Goal: Contribute content: Contribute content

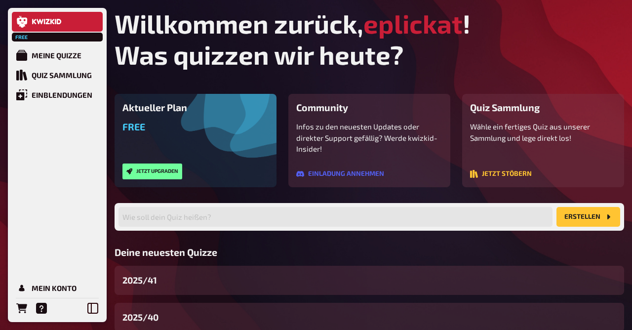
scroll to position [104, 0]
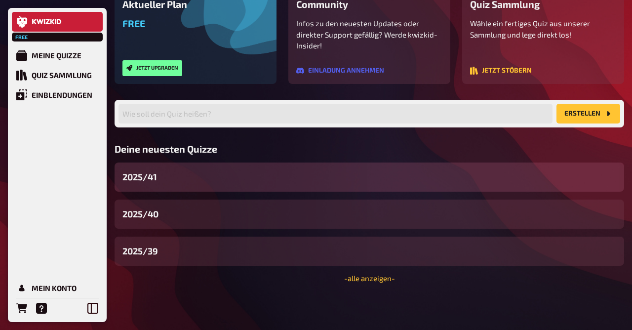
click at [164, 182] on div "2025/41" at bounding box center [370, 177] width 510 height 29
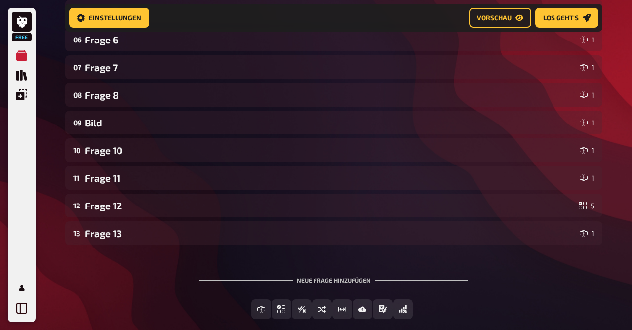
scroll to position [365, 0]
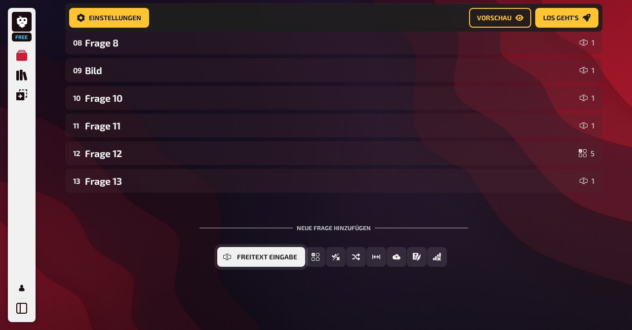
click at [259, 257] on span "Freitext Eingabe" at bounding box center [267, 257] width 60 height 7
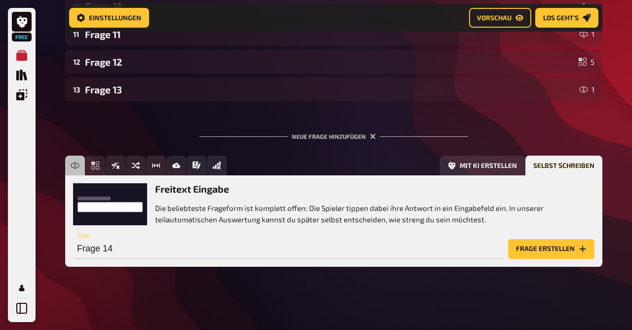
scroll to position [456, 0]
drag, startPoint x: 248, startPoint y: 247, endPoint x: 33, endPoint y: 239, distance: 214.6
click at [73, 239] on input "Frage 14" at bounding box center [288, 249] width 431 height 20
drag, startPoint x: 121, startPoint y: 247, endPoint x: 0, endPoint y: 248, distance: 120.6
click at [73, 248] on input "Frage 14" at bounding box center [288, 249] width 431 height 20
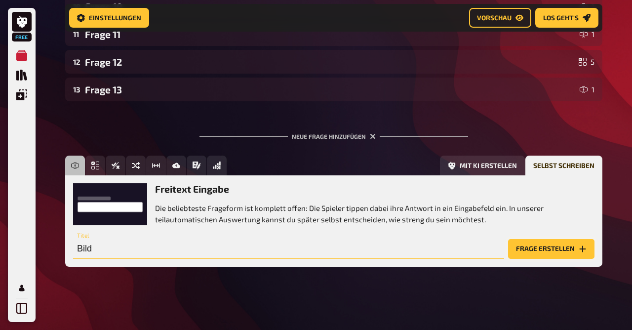
type input "Bild"
click at [566, 247] on button "Frage erstellen" at bounding box center [551, 249] width 86 height 20
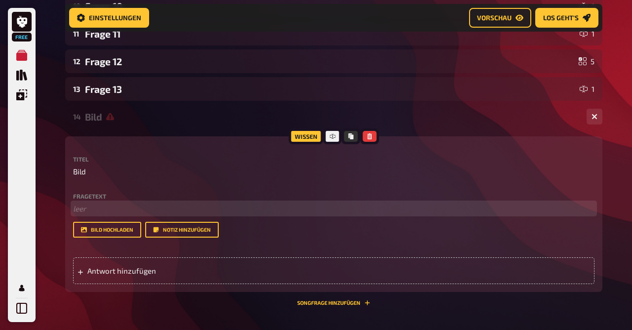
click at [82, 209] on p "﻿ leer" at bounding box center [334, 208] width 522 height 11
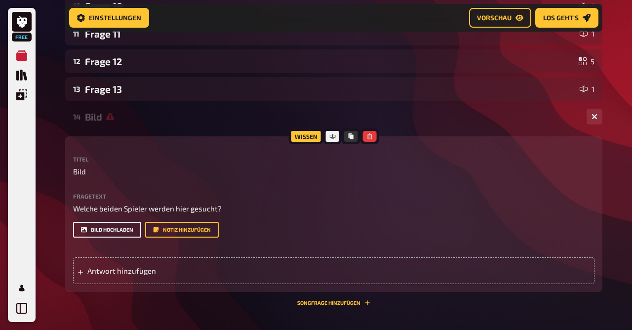
click at [107, 227] on button "Bild hochladen" at bounding box center [107, 230] width 68 height 16
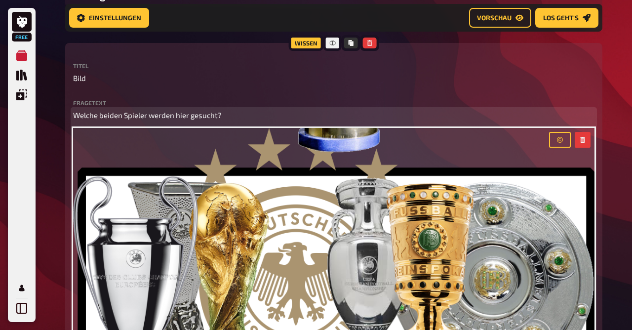
scroll to position [554, 0]
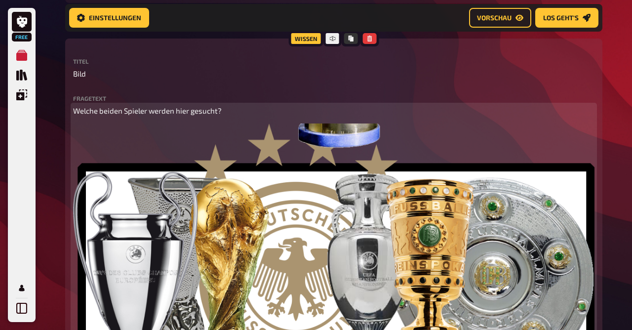
click at [587, 138] on button "button" at bounding box center [583, 135] width 16 height 16
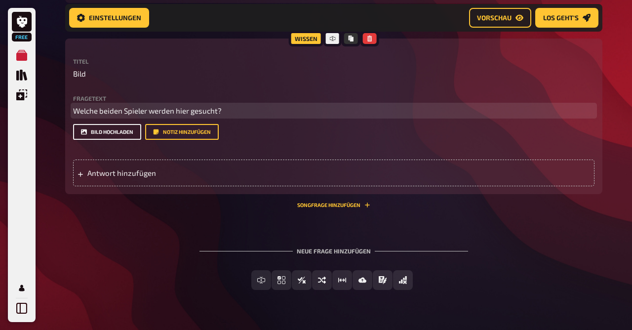
click at [114, 133] on button "Bild hochladen" at bounding box center [107, 132] width 68 height 16
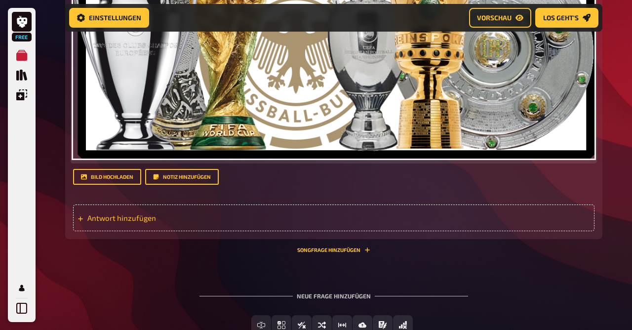
scroll to position [783, 0]
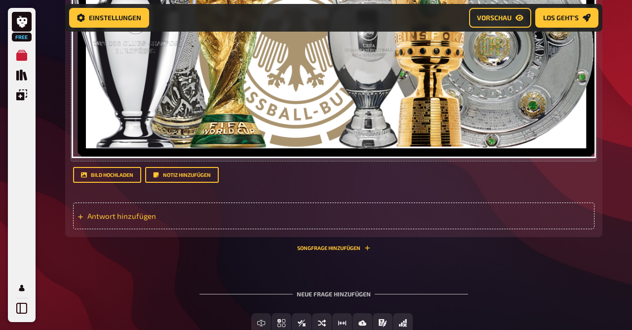
click at [116, 212] on span "Antwort hinzufügen" at bounding box center [164, 215] width 154 height 9
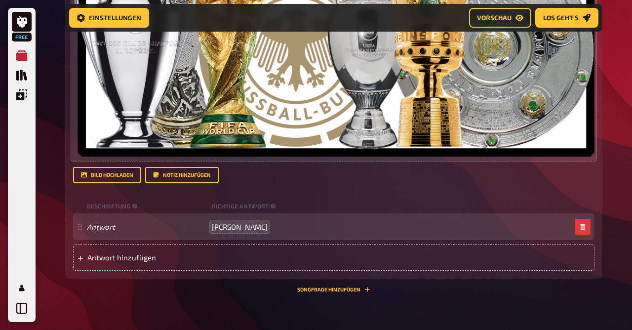
click at [232, 229] on span "[PERSON_NAME]" at bounding box center [240, 226] width 56 height 9
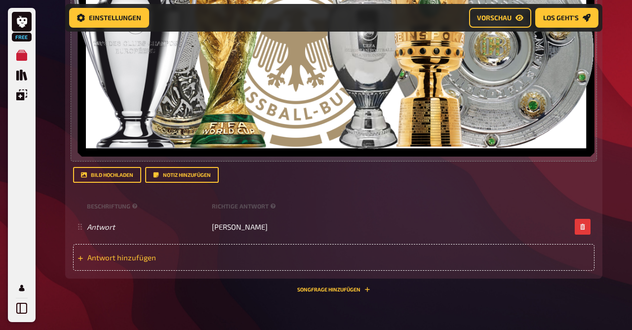
click at [135, 264] on div "Antwort hinzufügen" at bounding box center [334, 257] width 522 height 27
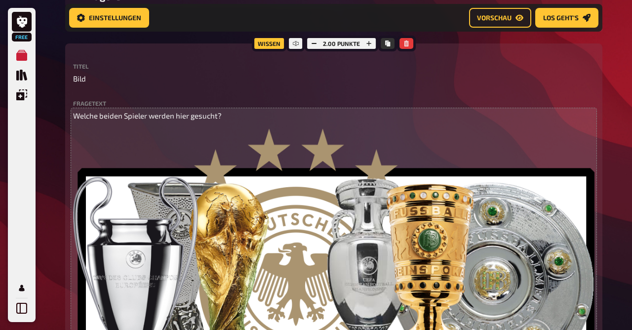
scroll to position [538, 0]
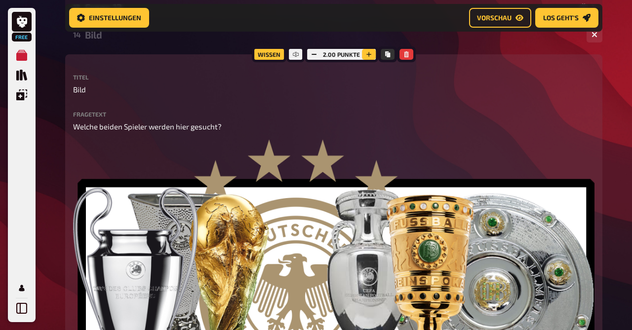
click at [370, 55] on icon "button" at bounding box center [369, 54] width 5 height 5
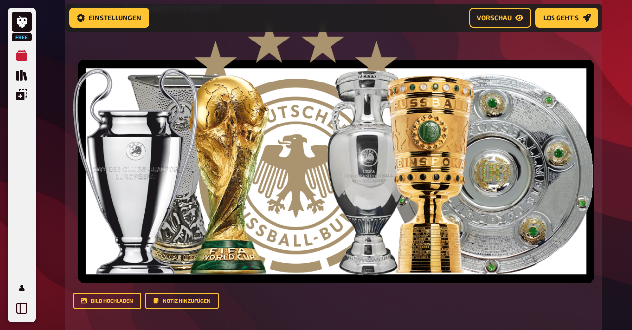
scroll to position [658, 0]
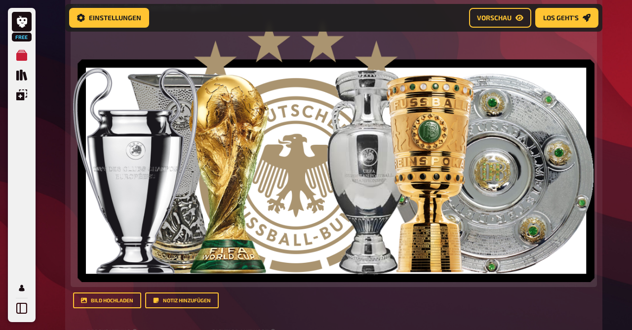
click at [489, 128] on img at bounding box center [334, 151] width 522 height 262
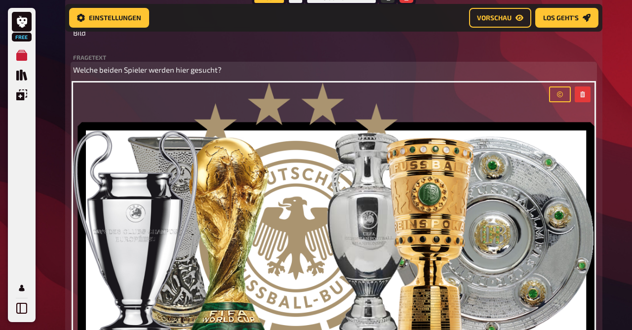
scroll to position [592, 0]
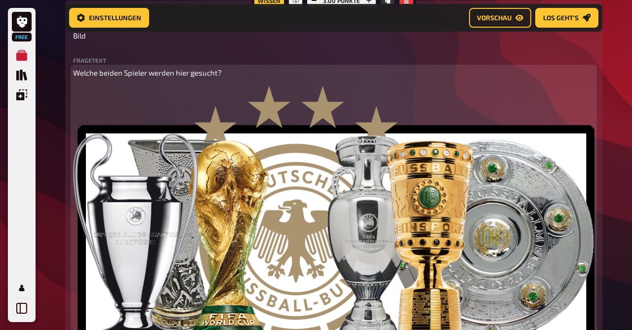
click at [584, 97] on icon "button" at bounding box center [583, 97] width 4 height 6
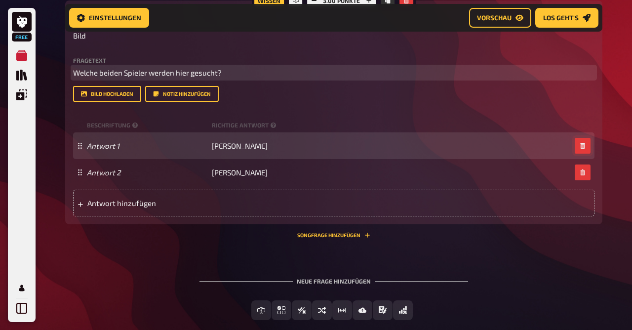
click at [582, 144] on icon "button" at bounding box center [583, 146] width 6 height 6
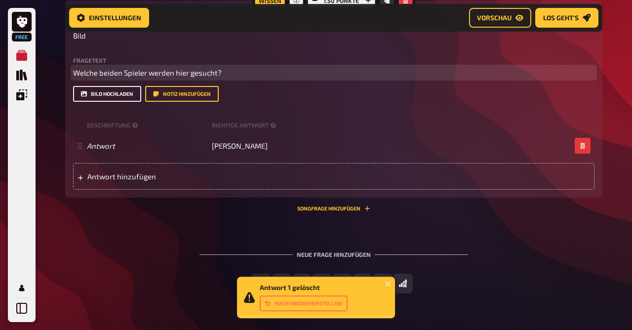
click at [103, 95] on button "Bild hochladen" at bounding box center [107, 94] width 68 height 16
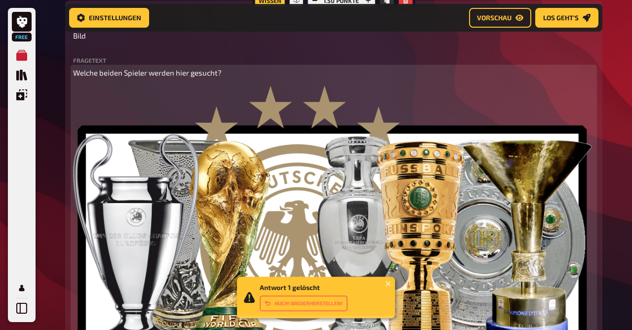
click at [98, 74] on span "Welche beiden Spieler werden hier gesucht?" at bounding box center [147, 72] width 149 height 9
click at [105, 74] on span "Welcher beiden Spieler werden hier gesucht?" at bounding box center [149, 72] width 152 height 9
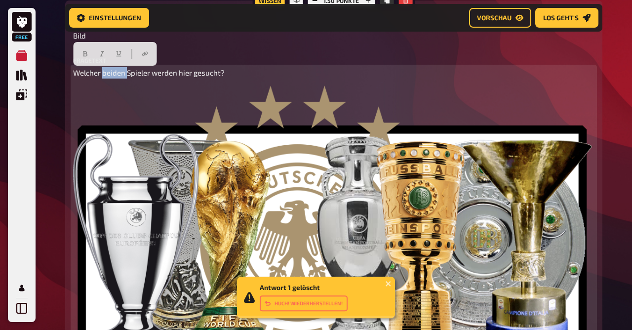
click at [105, 74] on span "Welcher beiden Spieler werden hier gesucht?" at bounding box center [149, 72] width 152 height 9
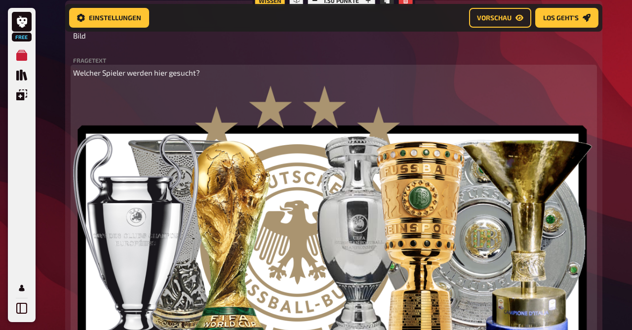
click at [145, 72] on span "Welcher Spieler werden hier gesucht?" at bounding box center [136, 72] width 127 height 9
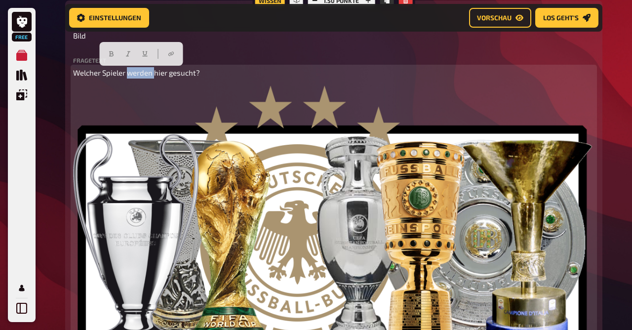
click at [145, 72] on span "Welcher Spieler werden hier gesucht?" at bounding box center [136, 72] width 127 height 9
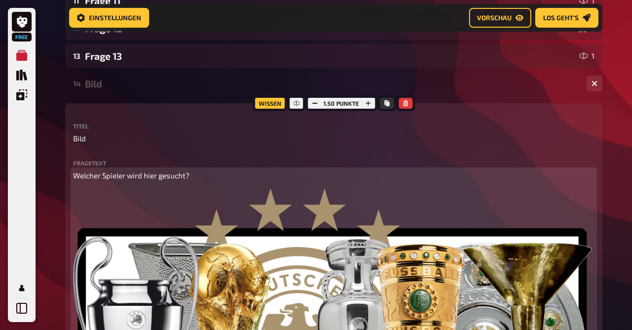
scroll to position [487, 0]
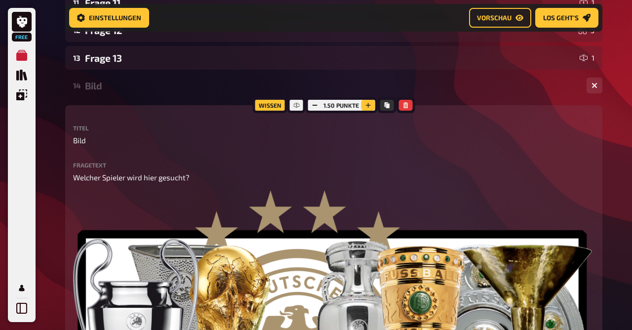
click at [365, 106] on icon "button" at bounding box center [368, 105] width 6 height 6
click at [365, 106] on button "button" at bounding box center [369, 105] width 14 height 11
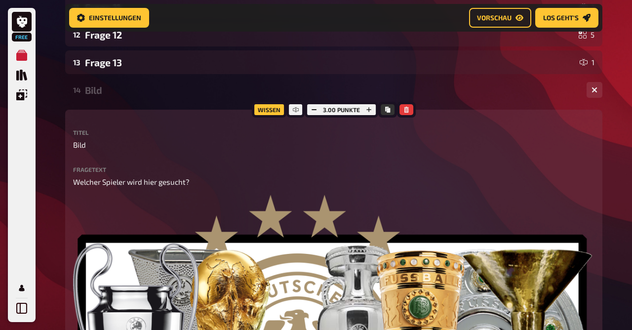
scroll to position [482, 0]
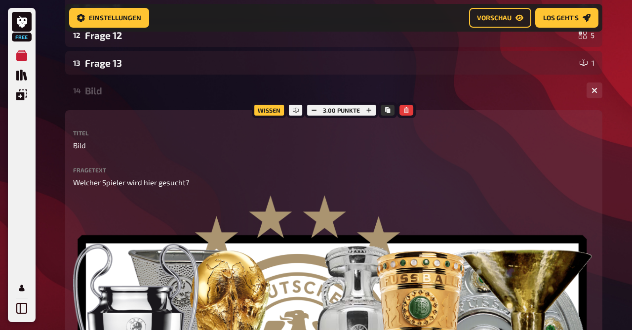
click at [101, 93] on div "Bild" at bounding box center [332, 90] width 494 height 11
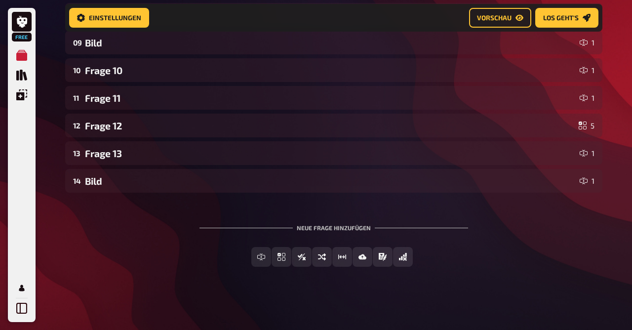
scroll to position [393, 0]
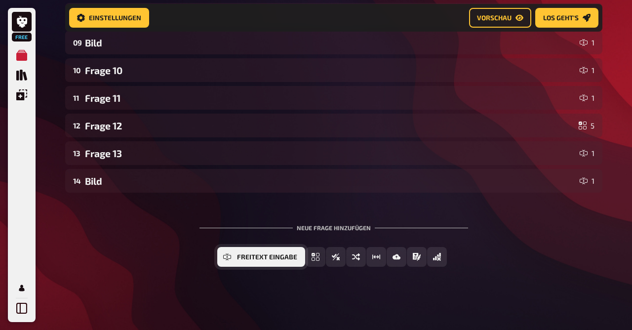
click at [227, 257] on icon "Freitext Eingabe" at bounding box center [227, 257] width 8 height 8
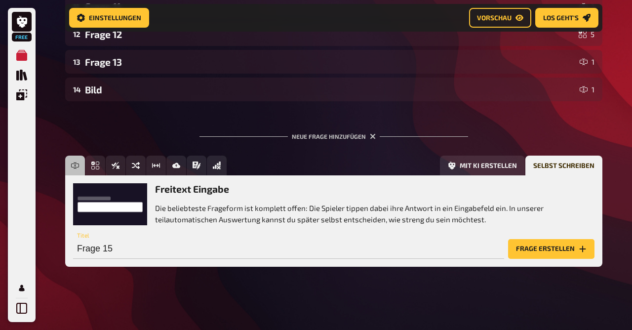
scroll to position [484, 0]
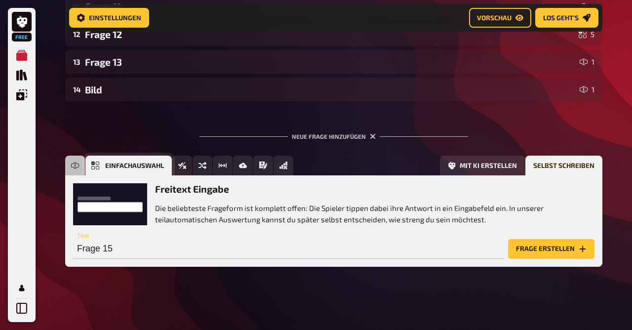
click at [101, 162] on button "Einfachauswahl" at bounding box center [128, 166] width 86 height 20
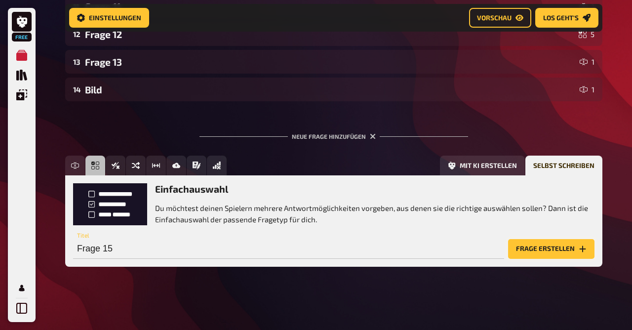
click at [552, 248] on button "Frage erstellen" at bounding box center [551, 249] width 86 height 20
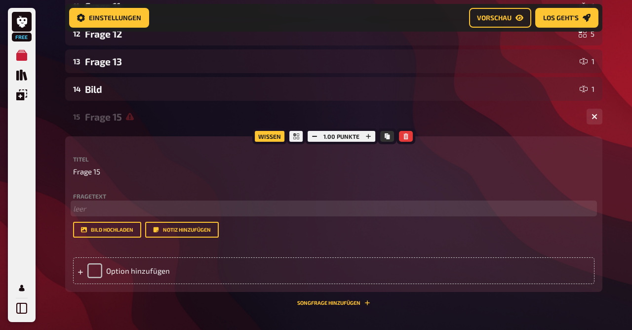
click at [109, 206] on p "﻿ leer" at bounding box center [334, 208] width 522 height 11
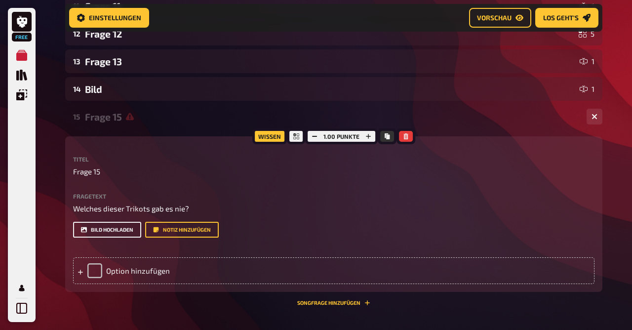
click at [116, 229] on button "Bild hochladen" at bounding box center [107, 230] width 68 height 16
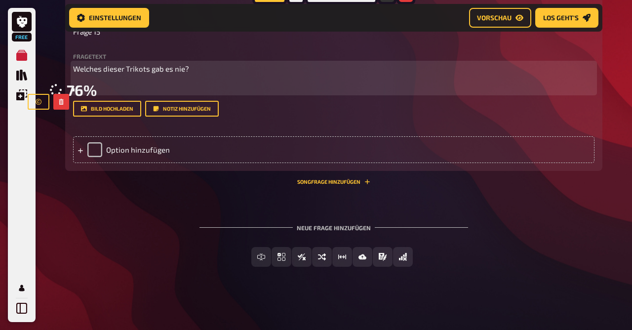
scroll to position [788, 0]
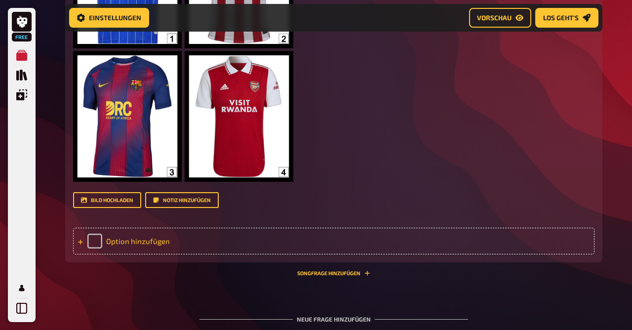
click at [124, 239] on div "Option hinzufügen" at bounding box center [334, 241] width 522 height 27
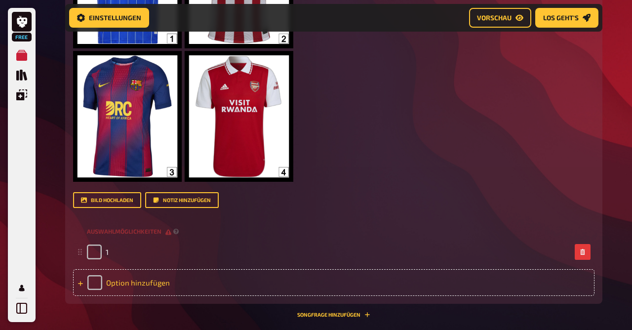
click at [140, 286] on div "Option hinzufügen" at bounding box center [334, 282] width 522 height 27
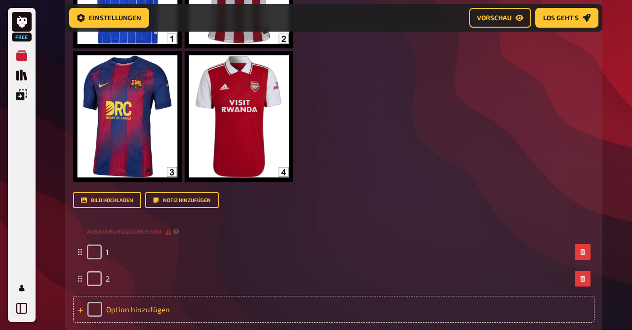
click at [154, 306] on div "Option hinzufügen" at bounding box center [334, 309] width 522 height 27
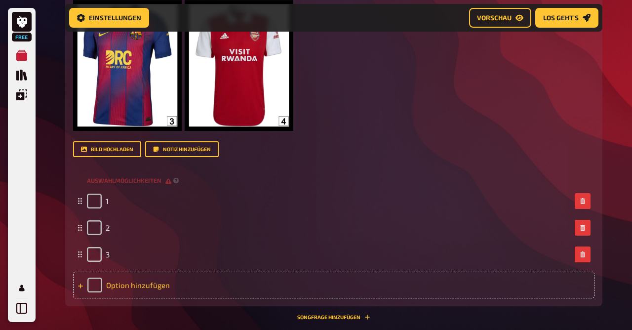
click at [126, 283] on div "Option hinzufügen" at bounding box center [334, 285] width 522 height 27
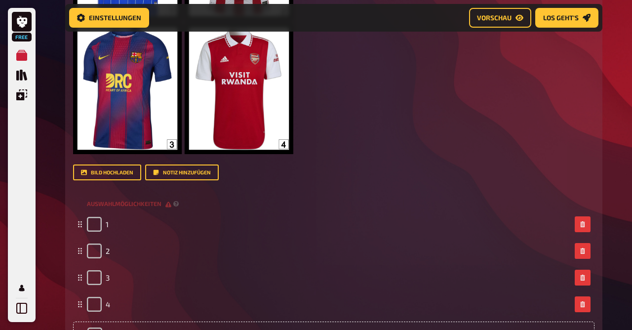
scroll to position [815, 0]
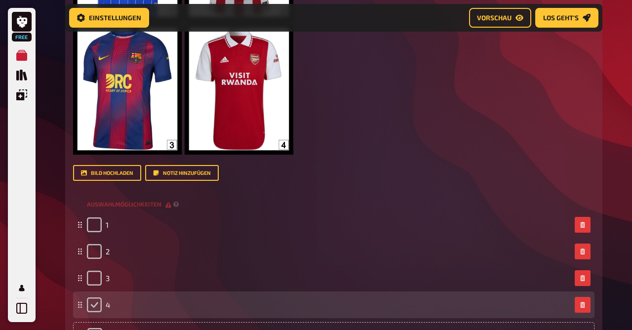
click at [93, 308] on input "checkbox" at bounding box center [94, 304] width 15 height 15
checkbox input "true"
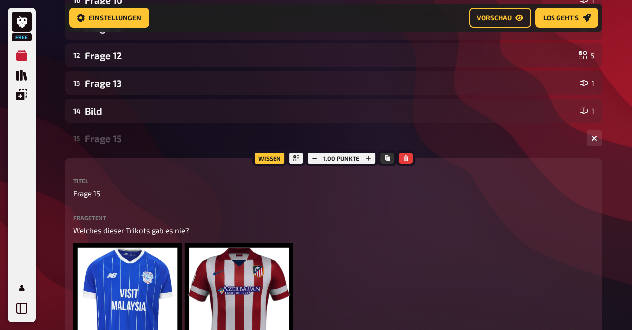
scroll to position [461, 0]
click at [372, 164] on button "button" at bounding box center [369, 158] width 14 height 11
click at [372, 164] on button "button" at bounding box center [368, 158] width 14 height 11
click at [372, 164] on button "button" at bounding box center [369, 158] width 14 height 11
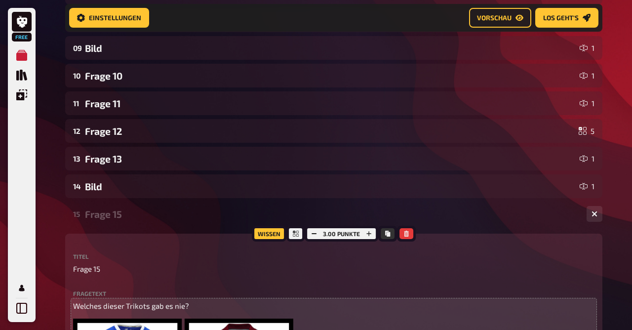
scroll to position [386, 0]
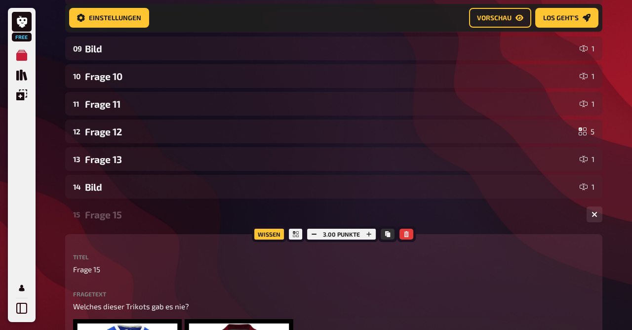
click at [116, 214] on div "Frage 15" at bounding box center [332, 214] width 494 height 11
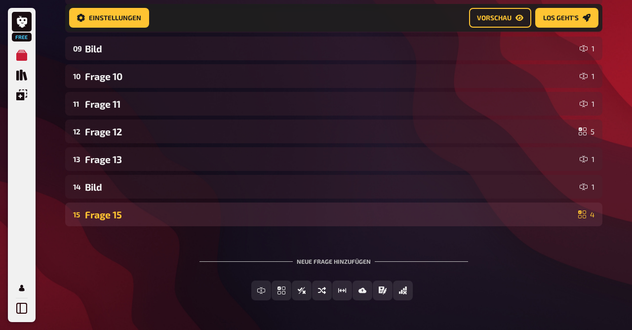
click at [116, 214] on div "Frage 15" at bounding box center [330, 214] width 490 height 11
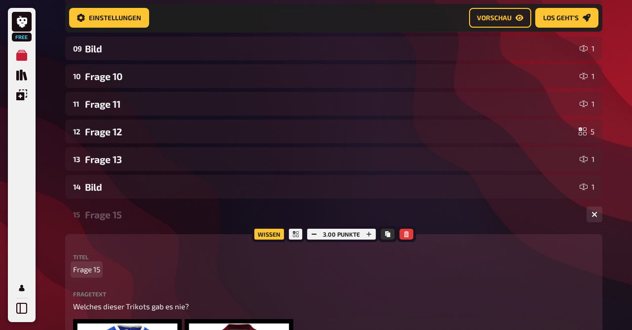
click at [92, 266] on span "Frage 15" at bounding box center [86, 269] width 27 height 11
click at [97, 211] on div "Bild" at bounding box center [332, 214] width 494 height 11
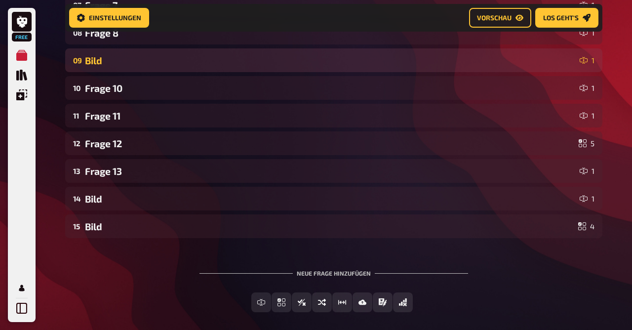
scroll to position [376, 0]
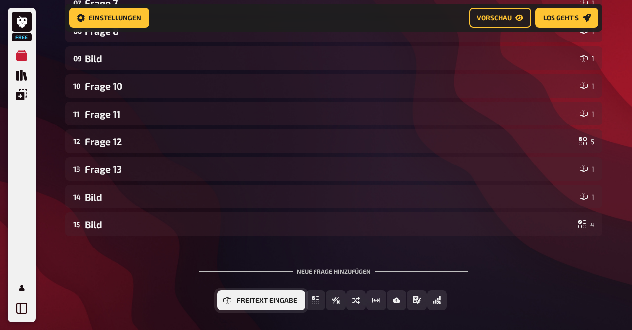
click at [255, 305] on button "Freitext Eingabe" at bounding box center [261, 301] width 88 height 20
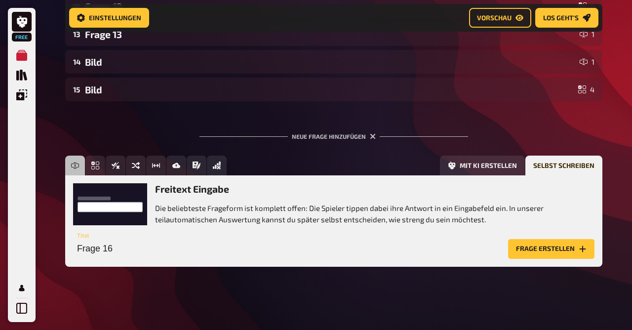
scroll to position [511, 0]
drag, startPoint x: 141, startPoint y: 246, endPoint x: 135, endPoint y: 256, distance: 12.0
click at [135, 256] on input "Frage 16" at bounding box center [288, 249] width 431 height 20
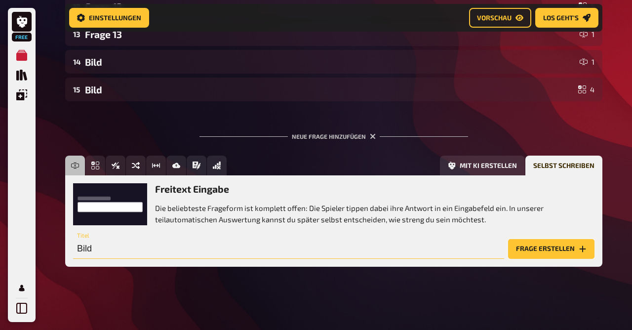
type input "Bild"
click at [560, 251] on button "Frage erstellen" at bounding box center [551, 249] width 86 height 20
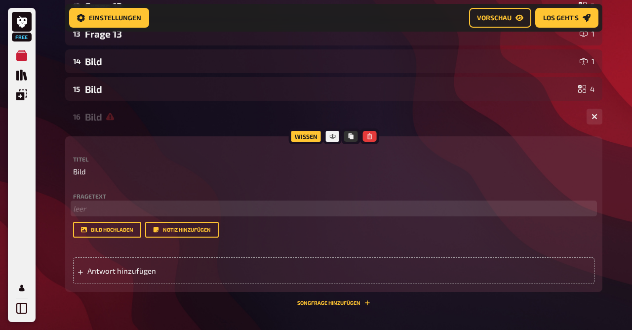
click at [113, 214] on p "﻿ leer" at bounding box center [334, 208] width 522 height 11
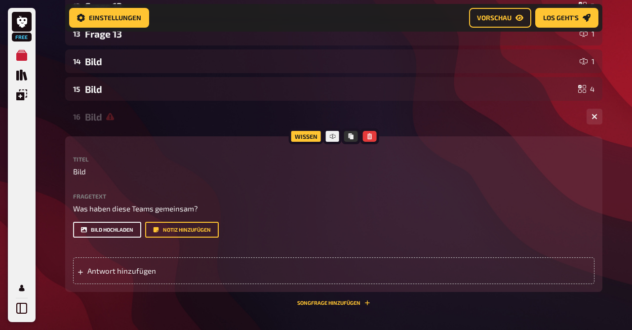
click at [99, 231] on button "Bild hochladen" at bounding box center [107, 230] width 68 height 16
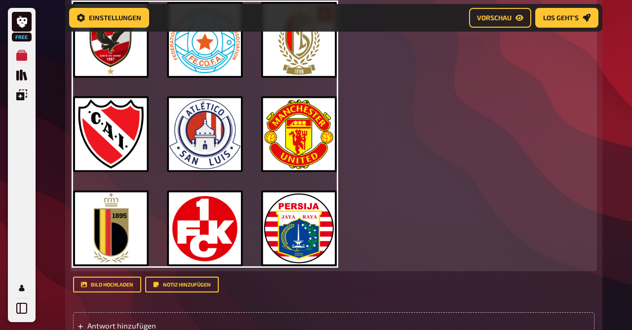
scroll to position [735, 0]
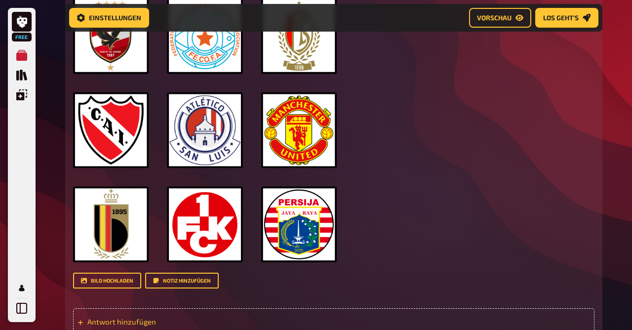
click at [142, 321] on span "Antwort hinzufügen" at bounding box center [164, 321] width 154 height 9
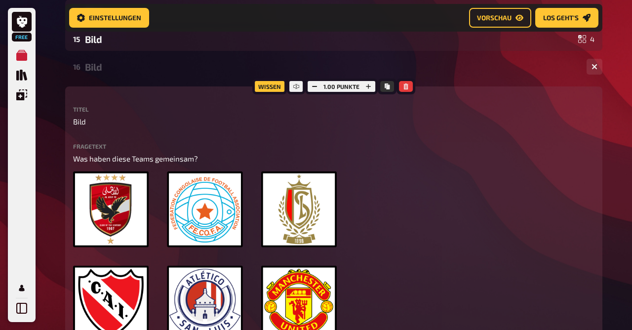
scroll to position [561, 0]
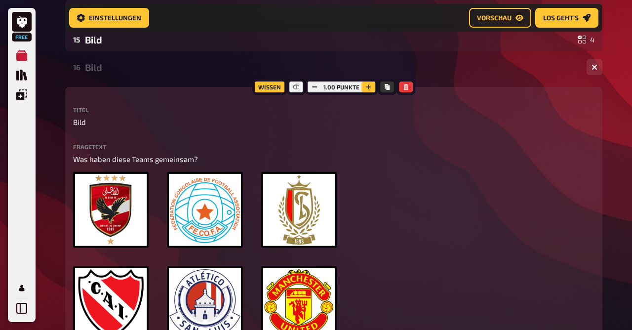
click at [367, 89] on icon "button" at bounding box center [369, 87] width 6 height 6
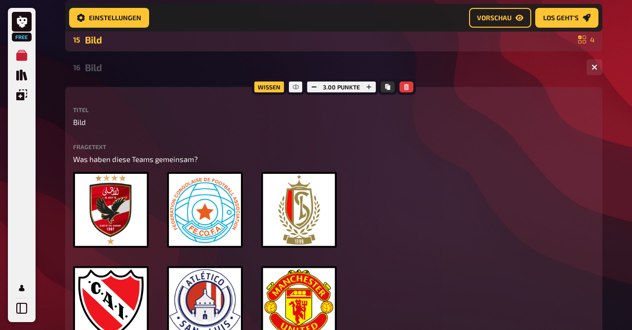
click at [138, 40] on div "Bild" at bounding box center [330, 39] width 490 height 11
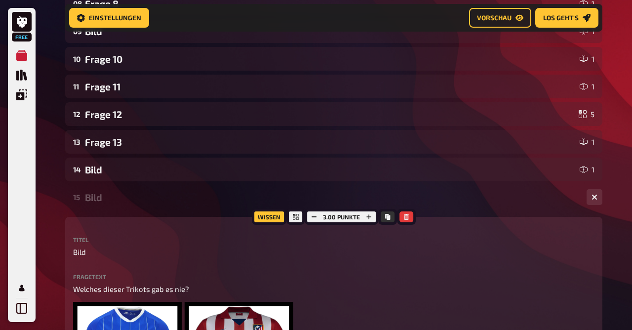
scroll to position [396, 0]
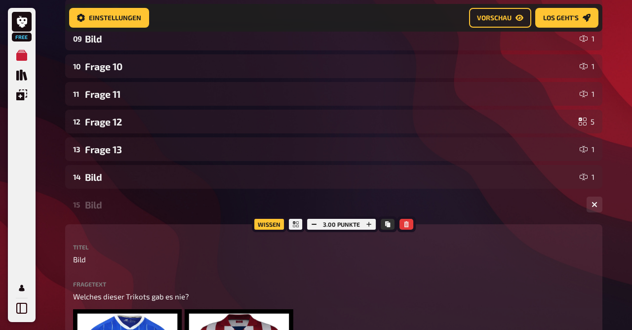
click at [109, 209] on div "Bild" at bounding box center [332, 204] width 494 height 11
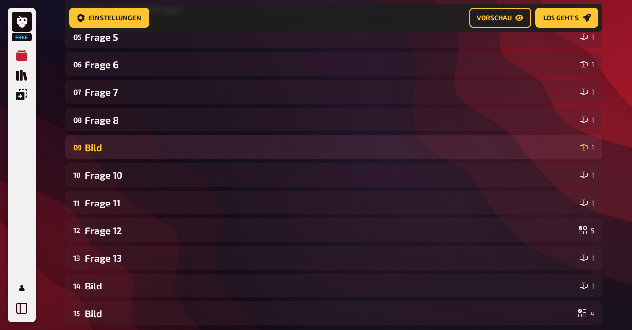
scroll to position [287, 0]
click at [91, 140] on div "09 Bild 1" at bounding box center [334, 147] width 538 height 24
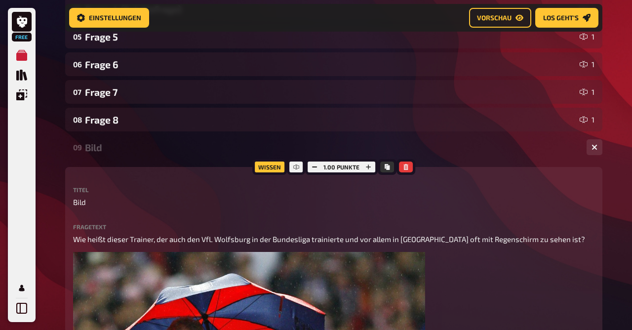
click at [91, 140] on div "09 Bild 1" at bounding box center [334, 147] width 538 height 24
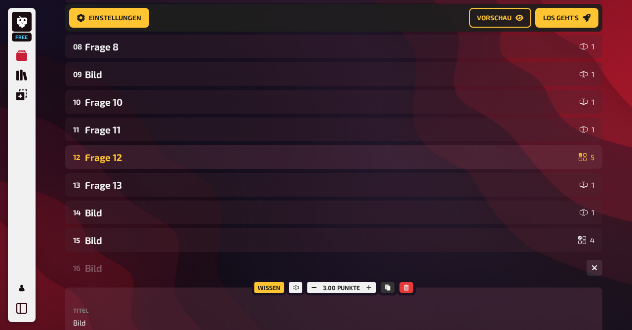
scroll to position [363, 0]
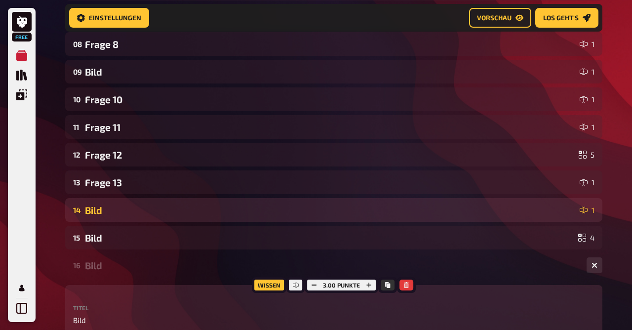
click at [99, 206] on div "Bild" at bounding box center [330, 210] width 491 height 11
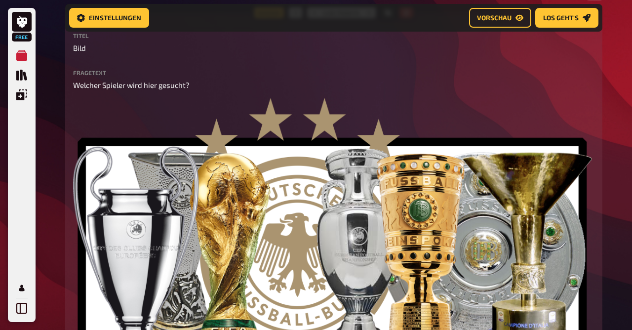
scroll to position [581, 0]
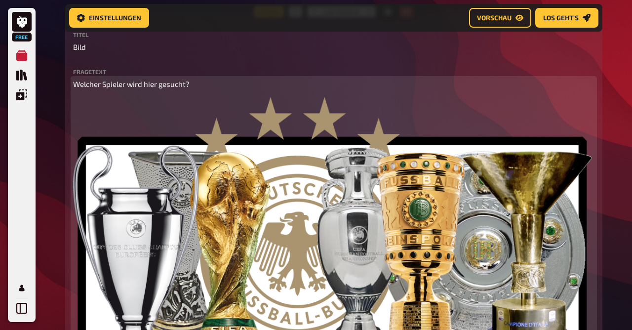
click at [216, 86] on p "Welcher Spieler wird hier gesucht?" at bounding box center [334, 84] width 522 height 11
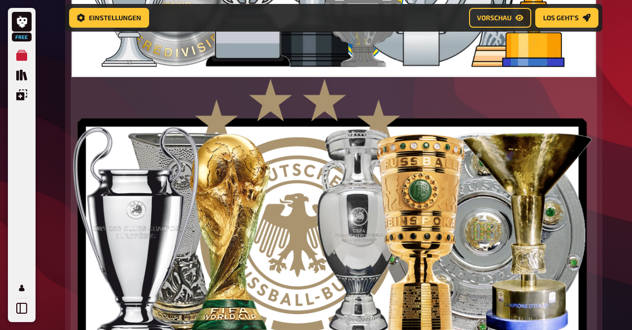
scroll to position [769, 0]
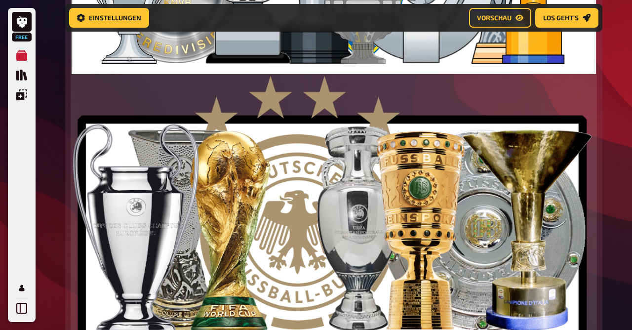
click at [261, 175] on img at bounding box center [332, 208] width 519 height 264
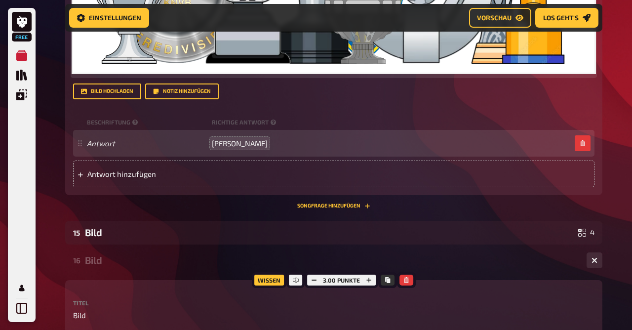
scroll to position [728, 0]
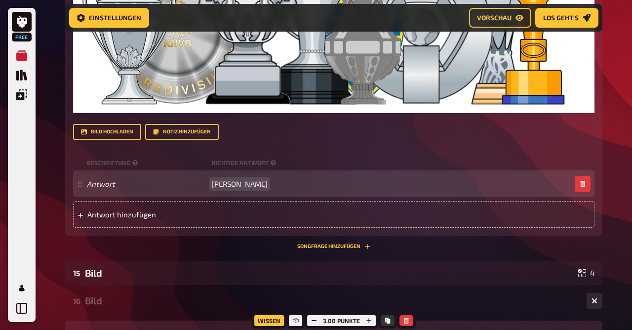
click at [213, 184] on span "[PERSON_NAME]" at bounding box center [240, 183] width 56 height 9
paste span
drag, startPoint x: 258, startPoint y: 181, endPoint x: 164, endPoint y: 175, distance: 94.6
click at [164, 175] on div "Antwort [PERSON_NAME]" at bounding box center [334, 183] width 522 height 27
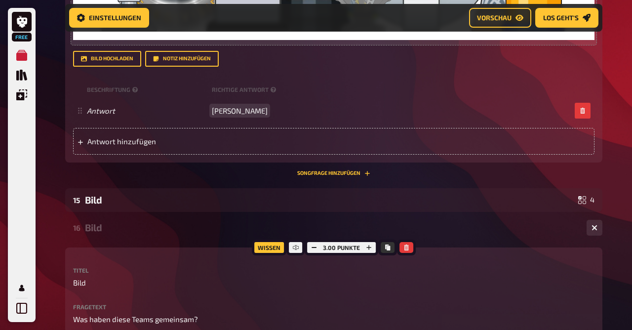
scroll to position [801, 0]
click at [97, 231] on div "Bild" at bounding box center [332, 227] width 494 height 11
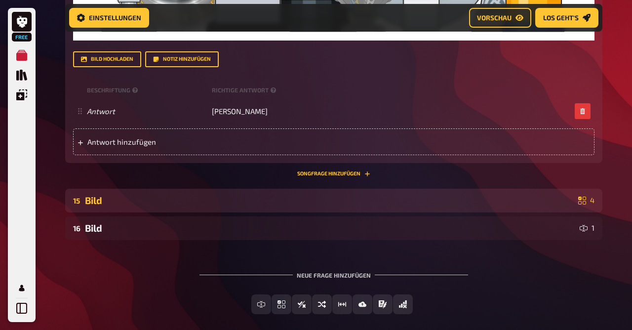
click at [94, 205] on div "Bild" at bounding box center [330, 200] width 490 height 11
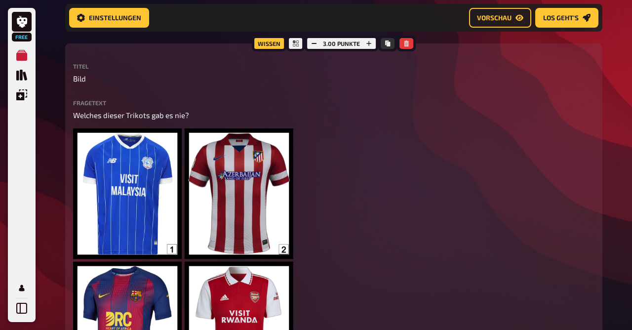
scroll to position [977, 0]
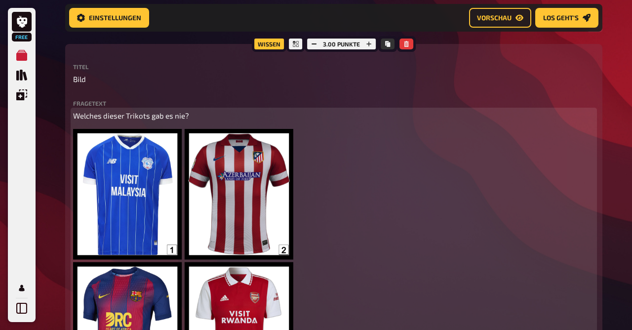
click at [219, 116] on p "Welches dieser Trikots gab es nie?" at bounding box center [334, 115] width 522 height 11
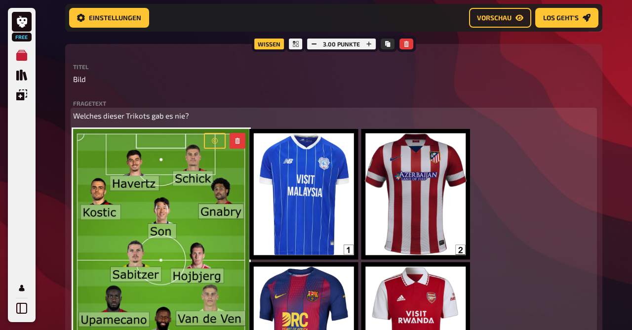
click at [307, 191] on img at bounding box center [360, 261] width 220 height 264
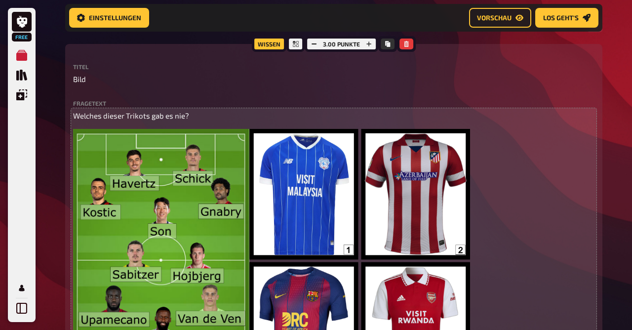
click at [70, 120] on div "Wissen 3.00 Punkte Titel Bild Fragetext Welches dieser Trikots gab es nie? ﻿ ﻿ …" at bounding box center [334, 319] width 538 height 551
click at [203, 117] on p "Welches dieser Trikots gab es nie?" at bounding box center [334, 115] width 522 height 11
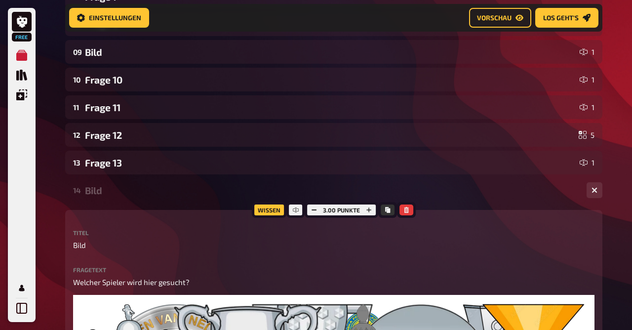
scroll to position [383, 0]
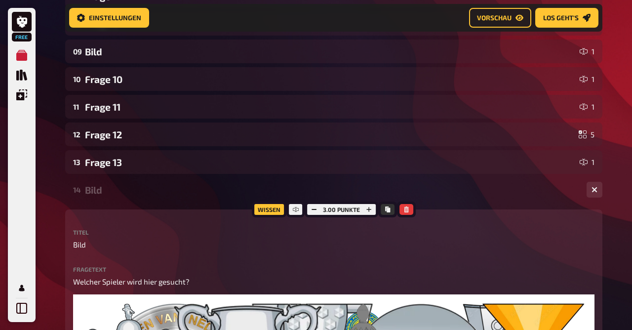
click at [100, 189] on div "Bild" at bounding box center [332, 189] width 494 height 11
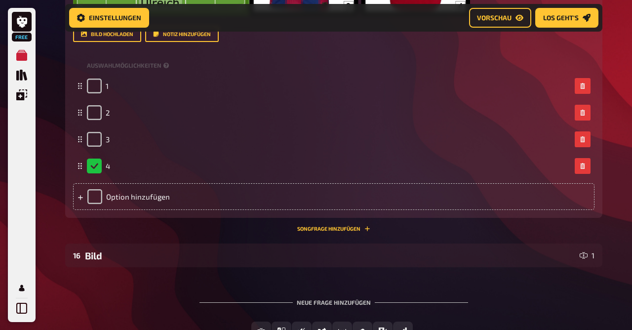
scroll to position [1029, 0]
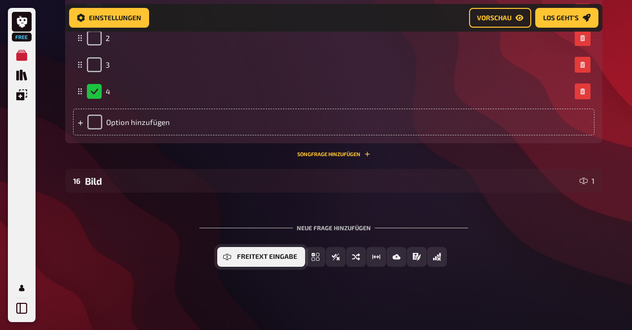
click at [230, 254] on icon "Freitext Eingabe" at bounding box center [227, 257] width 8 height 8
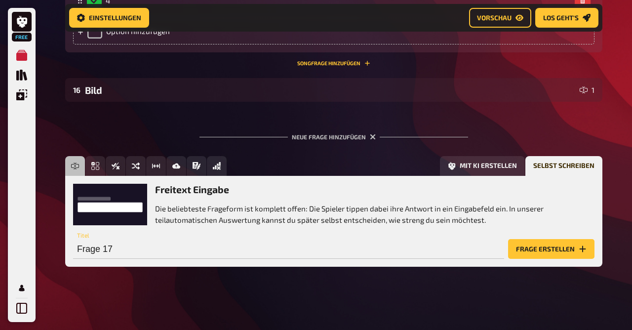
scroll to position [1120, 0]
drag, startPoint x: 374, startPoint y: 252, endPoint x: 319, endPoint y: 243, distance: 56.1
click at [319, 243] on input "Frage 17" at bounding box center [288, 249] width 431 height 20
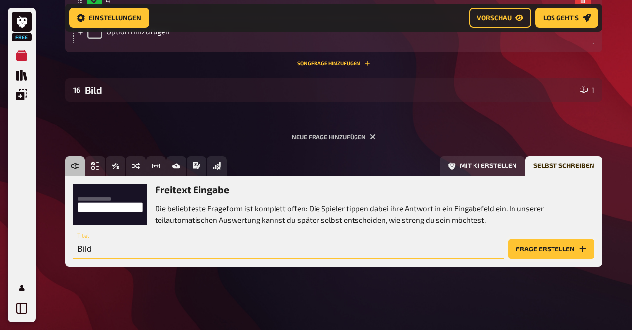
type input "Bild"
click at [567, 239] on button "Frage erstellen" at bounding box center [551, 249] width 86 height 20
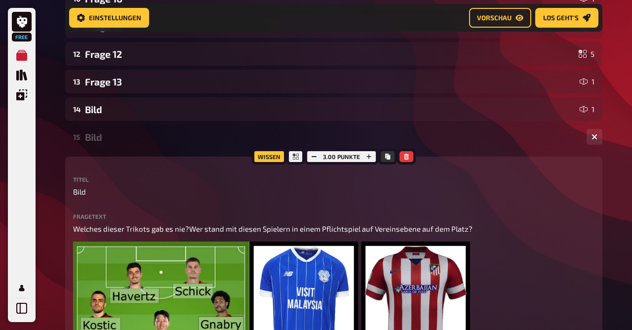
scroll to position [464, 0]
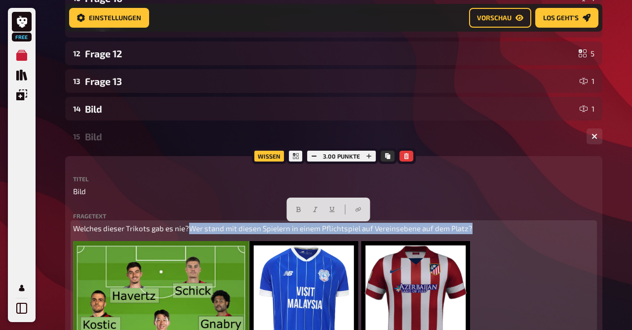
drag, startPoint x: 189, startPoint y: 228, endPoint x: 520, endPoint y: 222, distance: 331.6
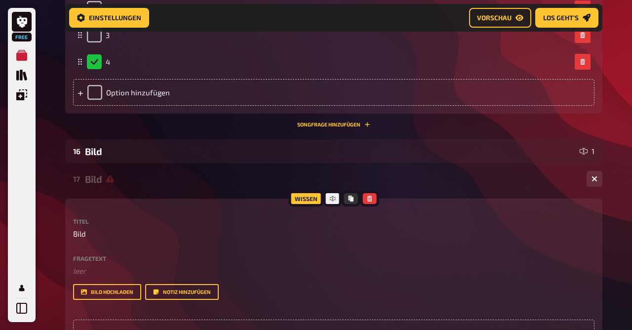
scroll to position [1059, 0]
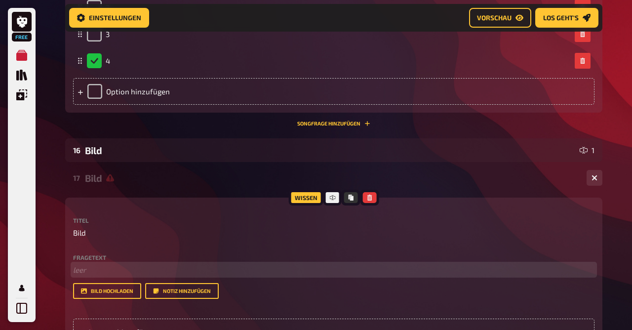
click at [82, 270] on p "﻿ leer" at bounding box center [334, 269] width 522 height 11
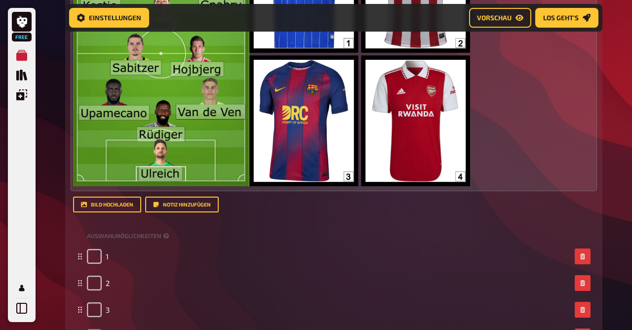
scroll to position [782, 0]
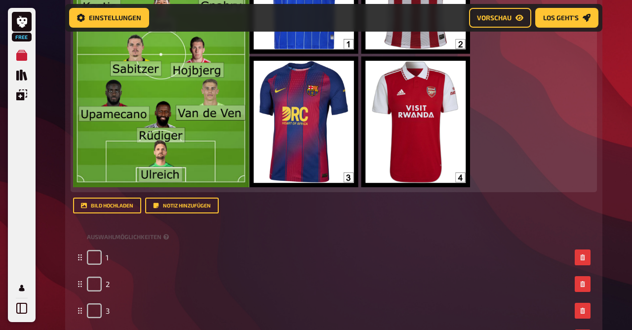
click at [165, 113] on img at bounding box center [161, 55] width 176 height 264
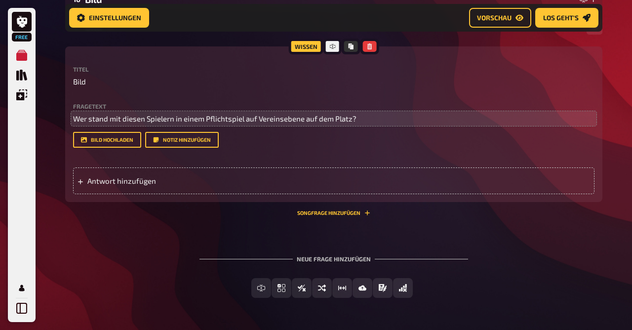
scroll to position [1211, 0]
click at [145, 183] on span "Antwort hinzufügen" at bounding box center [164, 179] width 154 height 9
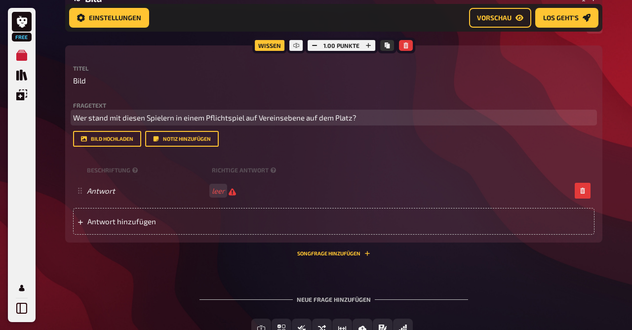
click at [373, 115] on p "Wer stand mit diesen Spielern in einem Pflichtspiel auf Vereinsebene auf dem Pl…" at bounding box center [334, 117] width 522 height 11
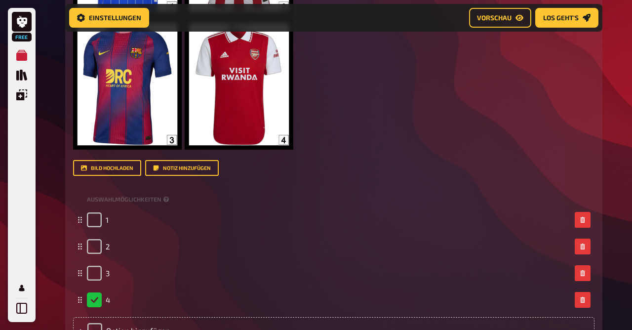
scroll to position [818, 0]
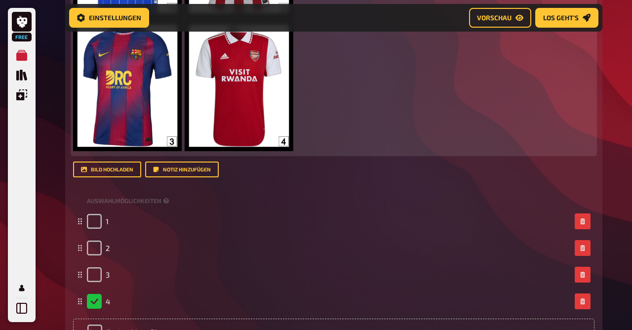
click at [155, 117] on img at bounding box center [183, 19] width 220 height 264
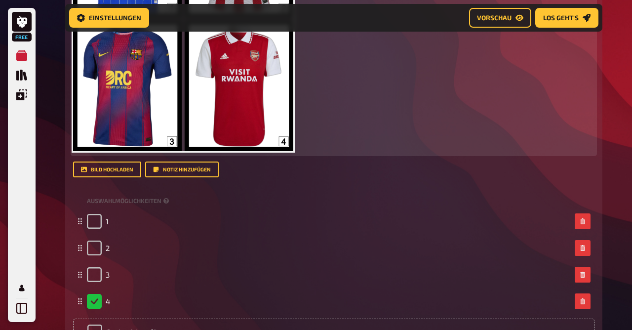
scroll to position [527, 0]
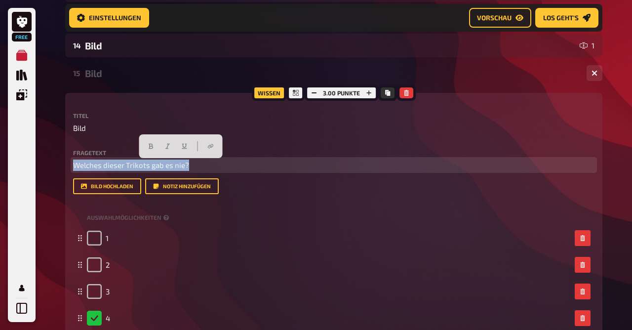
drag, startPoint x: 203, startPoint y: 169, endPoint x: 31, endPoint y: 164, distance: 171.5
click at [31, 164] on div "Free Meine Quizze Quiz Sammlung Einblendungen Profil Home Meine Quizze 2025/41 …" at bounding box center [316, 279] width 632 height 1613
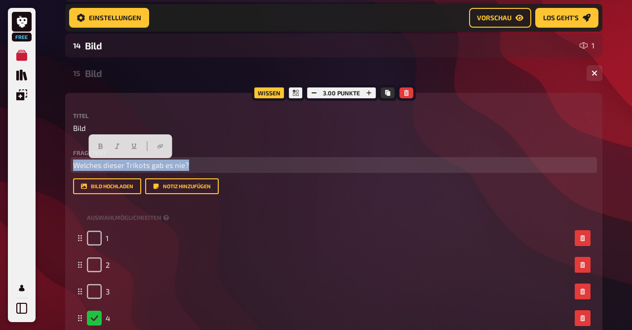
copy span "Welches dieser Trikots gab es nie?"
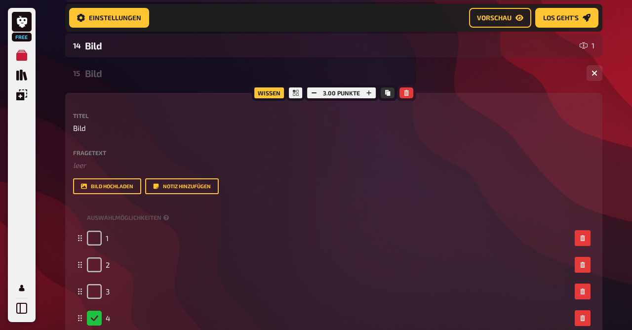
click at [410, 97] on button "button" at bounding box center [407, 92] width 14 height 11
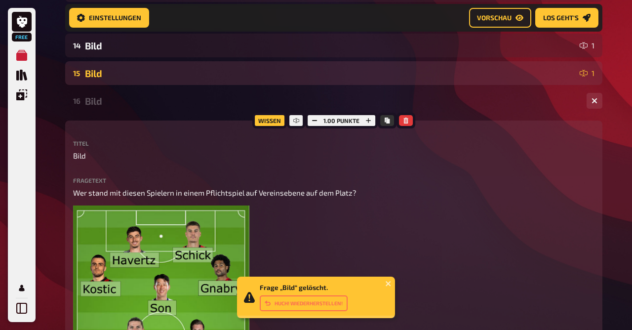
click at [139, 68] on div "Bild" at bounding box center [330, 73] width 491 height 11
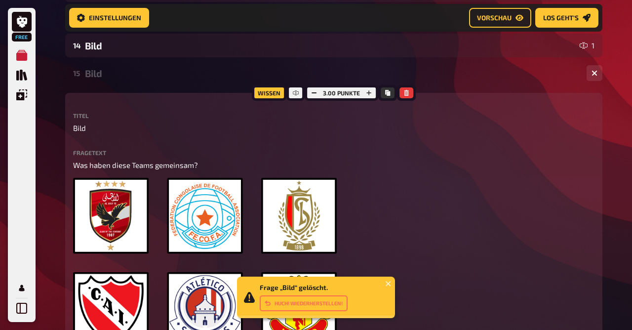
click at [139, 68] on div "Bild" at bounding box center [332, 73] width 494 height 11
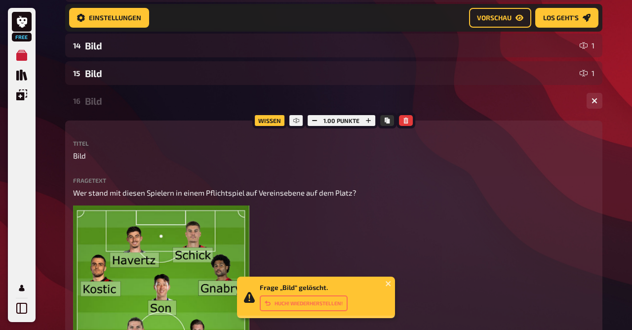
click at [98, 98] on div "Bild" at bounding box center [332, 100] width 494 height 11
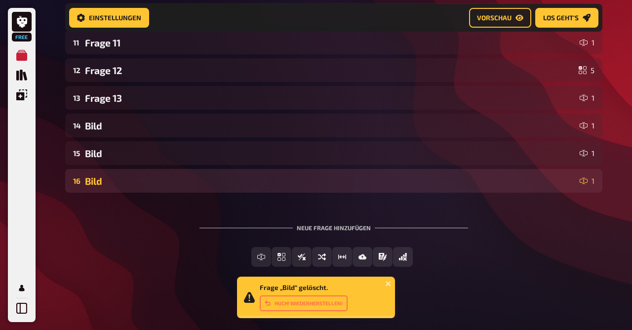
scroll to position [448, 0]
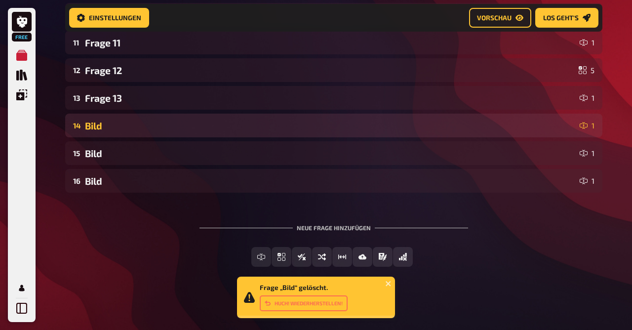
click at [107, 128] on div "Bild" at bounding box center [330, 125] width 491 height 11
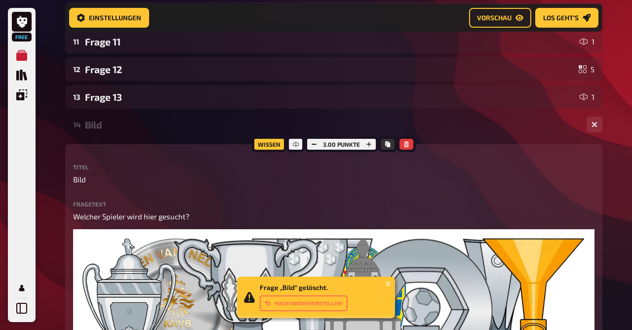
click at [107, 128] on div "Bild" at bounding box center [332, 124] width 494 height 11
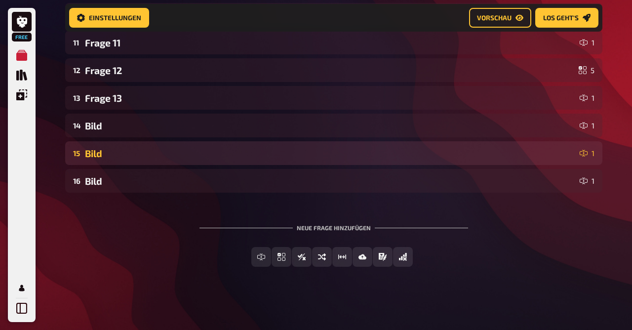
click at [98, 154] on div "Bild" at bounding box center [330, 153] width 491 height 11
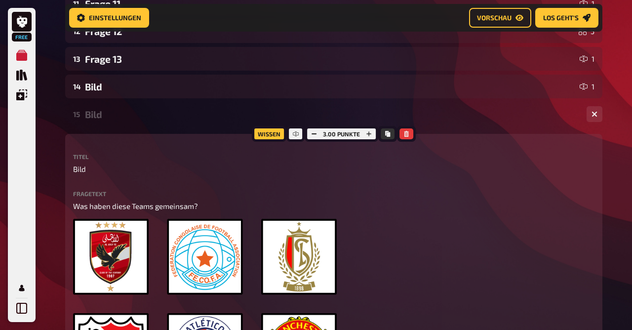
scroll to position [475, 0]
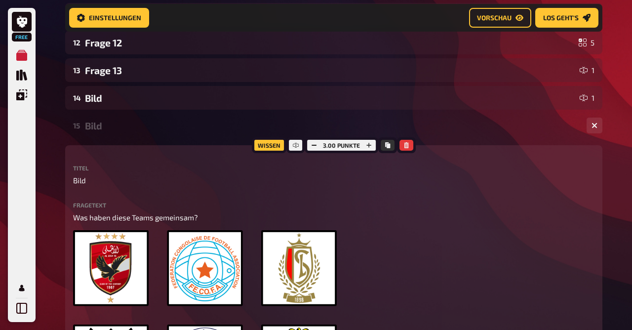
click at [103, 125] on div "Bild" at bounding box center [332, 125] width 494 height 11
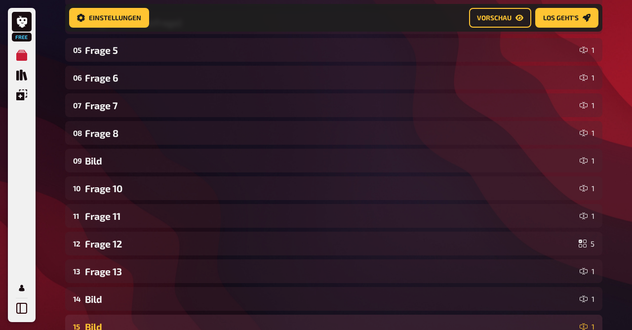
scroll to position [273, 0]
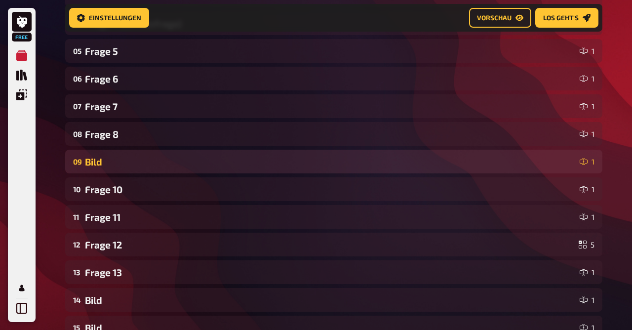
click at [98, 167] on div "Bild" at bounding box center [330, 161] width 491 height 11
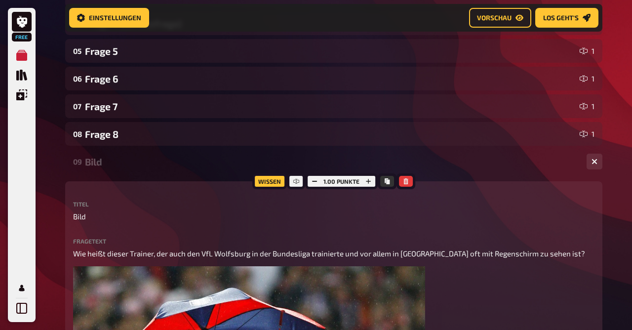
click at [98, 167] on div "Bild" at bounding box center [332, 161] width 494 height 11
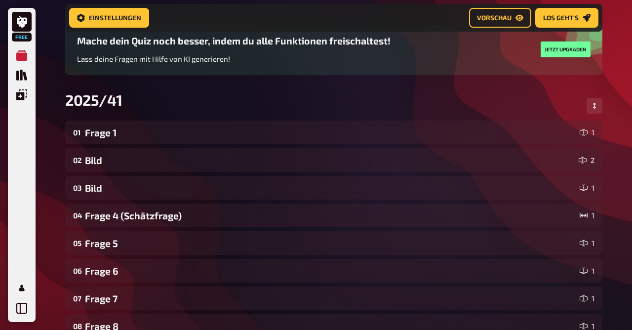
scroll to position [67, 0]
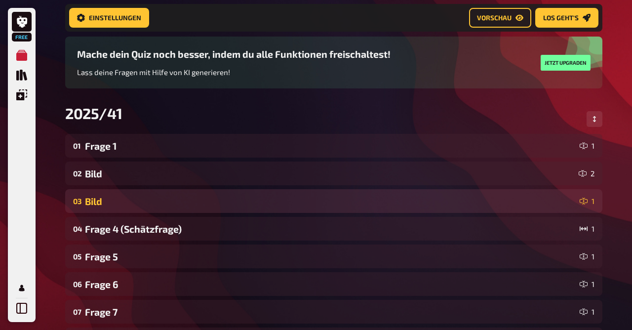
click at [99, 200] on div "Bild" at bounding box center [330, 201] width 491 height 11
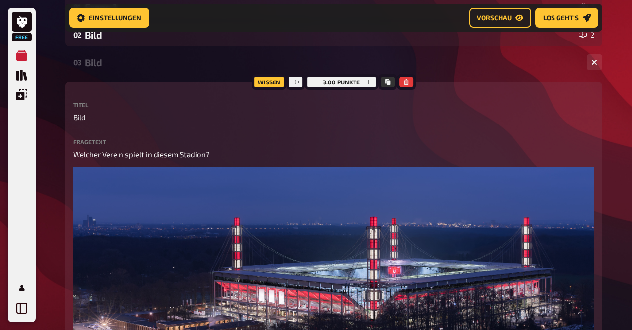
scroll to position [207, 0]
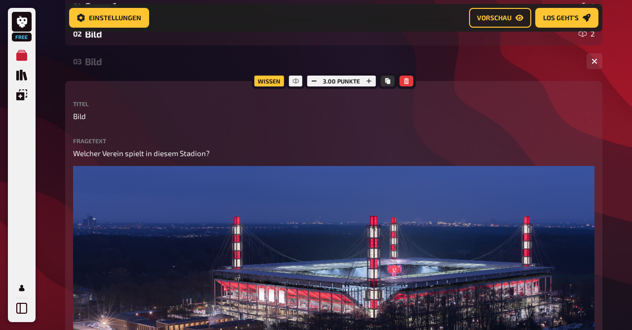
click at [92, 63] on div "Bild" at bounding box center [332, 61] width 494 height 11
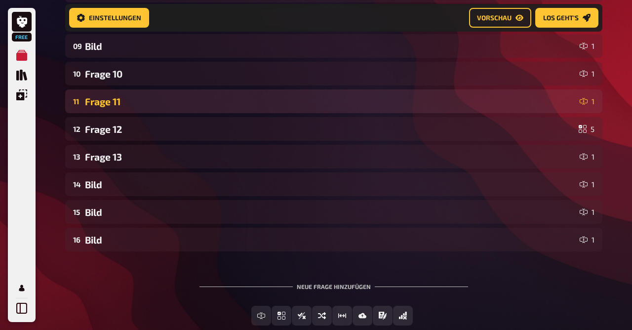
scroll to position [391, 0]
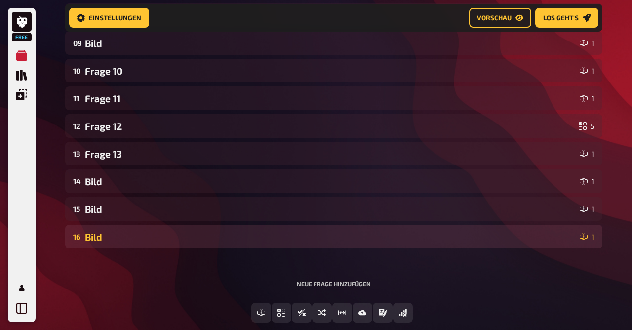
click at [115, 233] on div "Bild" at bounding box center [330, 236] width 491 height 11
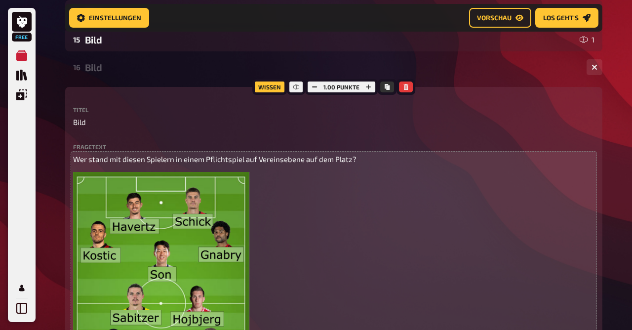
scroll to position [563, 0]
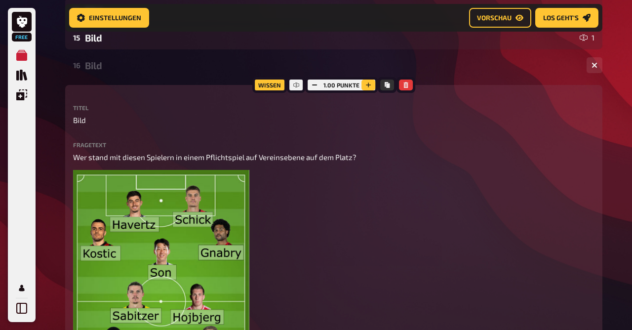
click at [370, 83] on icon "button" at bounding box center [369, 85] width 6 height 6
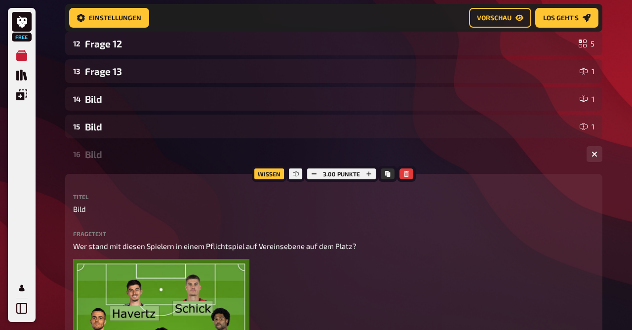
scroll to position [475, 0]
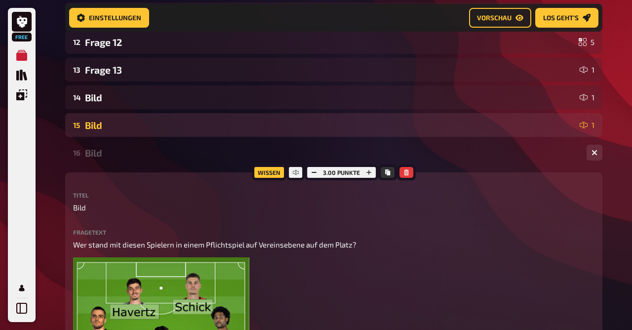
click at [99, 127] on div "Bild" at bounding box center [330, 125] width 491 height 11
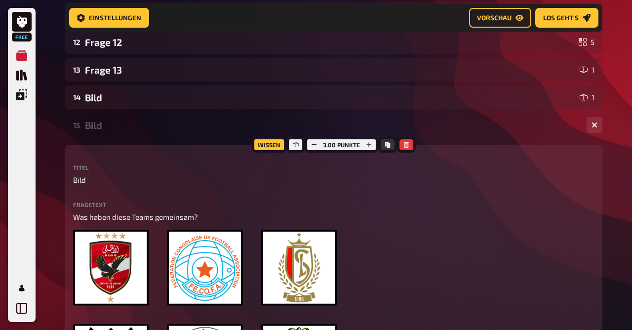
click at [99, 127] on div "Bild" at bounding box center [332, 125] width 494 height 11
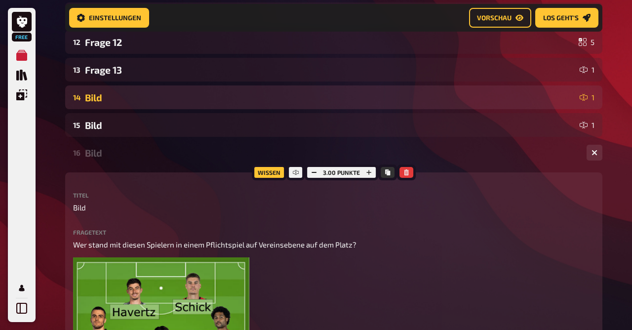
click at [100, 91] on div "14 Bild 1" at bounding box center [334, 97] width 538 height 24
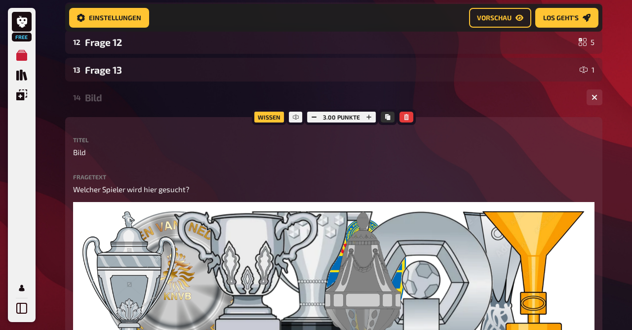
click at [100, 91] on div "14 Bild 1" at bounding box center [334, 97] width 538 height 24
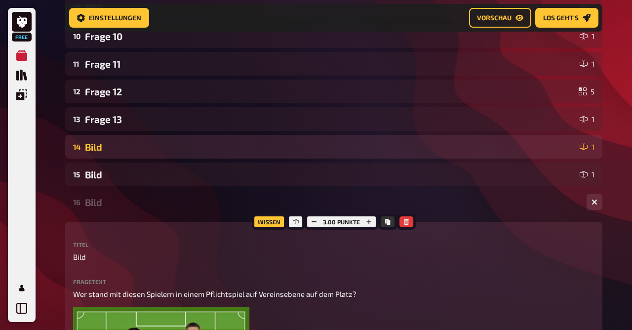
scroll to position [487, 0]
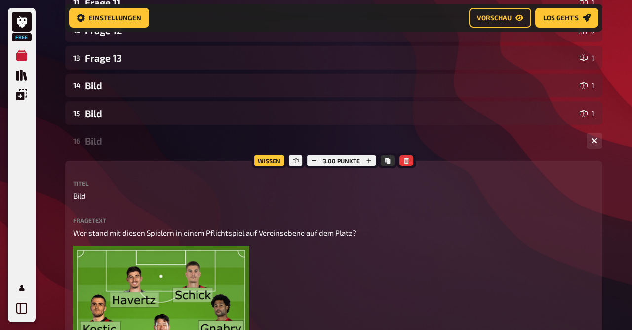
click at [95, 135] on div "Bild" at bounding box center [332, 140] width 494 height 11
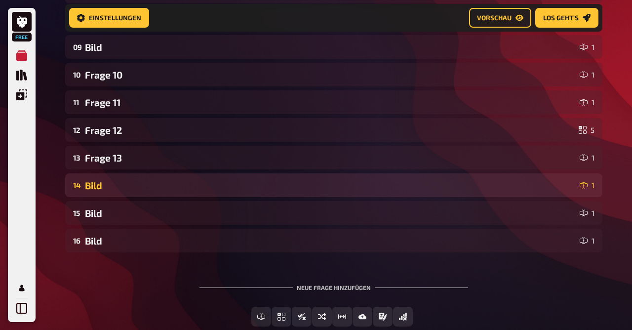
scroll to position [387, 0]
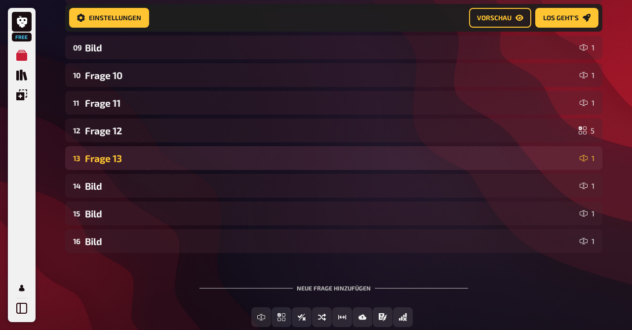
click at [129, 154] on div "Frage 13" at bounding box center [330, 158] width 491 height 11
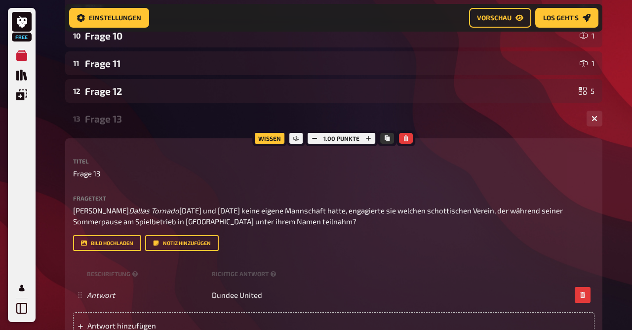
scroll to position [426, 0]
click at [114, 122] on div "Frage 13" at bounding box center [332, 119] width 494 height 11
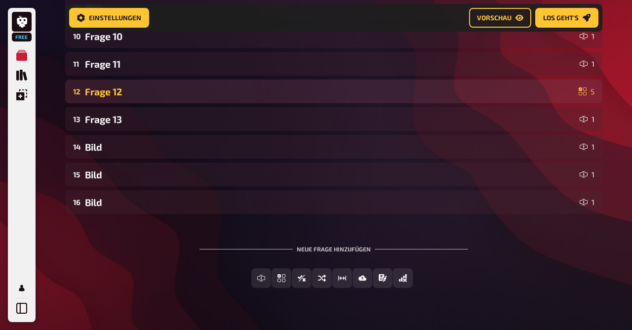
click at [110, 98] on div "12 Frage 12 5" at bounding box center [334, 92] width 538 height 24
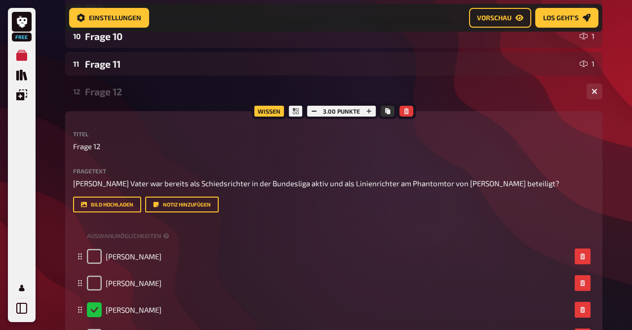
click at [110, 98] on div "12 Frage 12 5" at bounding box center [334, 92] width 538 height 24
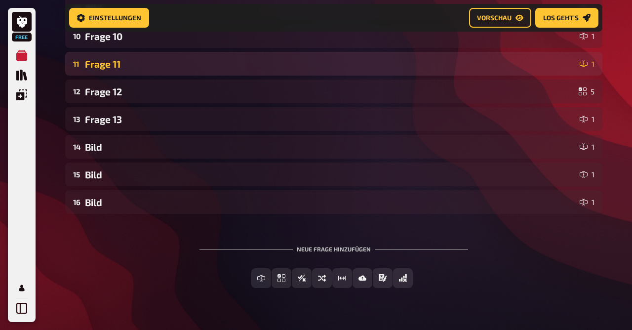
click at [104, 73] on div "11 Frage 11 1" at bounding box center [334, 64] width 538 height 24
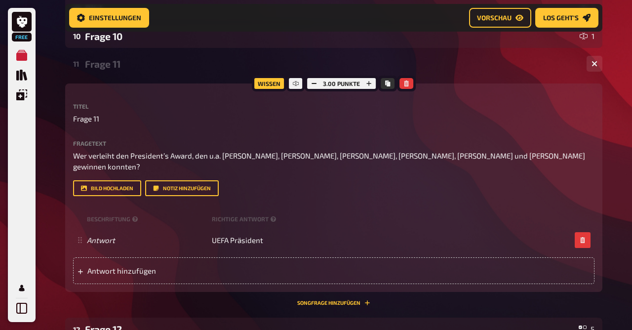
scroll to position [409, 0]
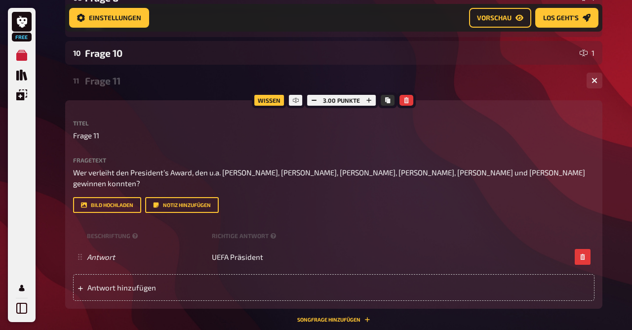
click at [107, 77] on div "Frage 11" at bounding box center [332, 80] width 494 height 11
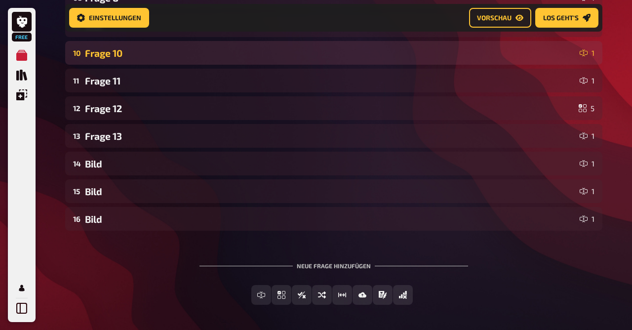
click at [108, 61] on div "10 Frage 10 1" at bounding box center [334, 53] width 538 height 24
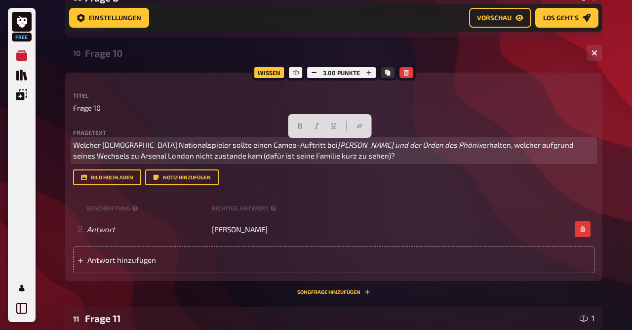
drag, startPoint x: 333, startPoint y: 156, endPoint x: 0, endPoint y: 82, distance: 341.2
click at [0, 82] on div "Free Meine Quizze Quiz Sammlung Einblendungen Profil Home Meine Quizze 2025/41 …" at bounding box center [316, 98] width 632 height 1015
copy p "Welcher [DEMOGRAPHIC_DATA] Nationalspieler sollte einen Cameo-Auftritt bei [PER…"
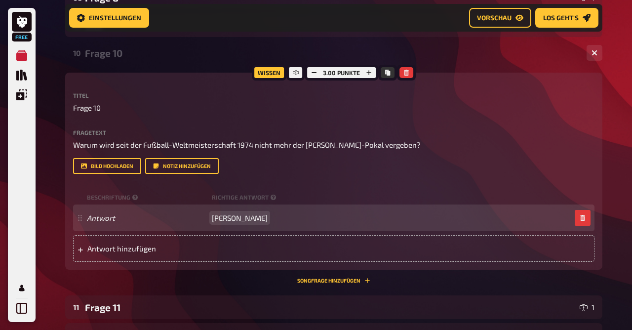
click at [247, 222] on span "[PERSON_NAME]" at bounding box center [240, 217] width 56 height 9
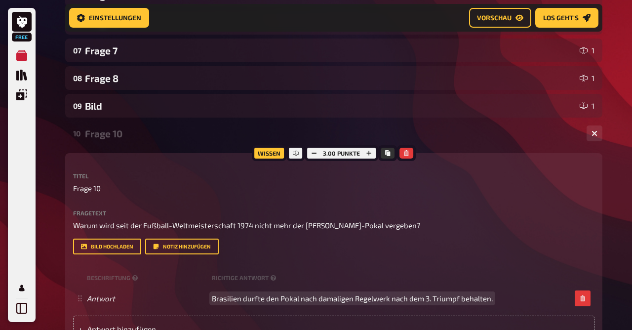
scroll to position [328, 0]
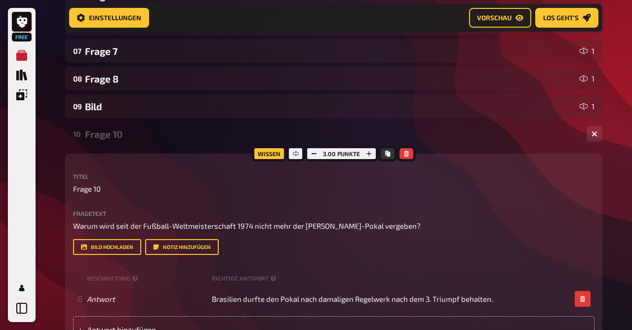
click at [122, 131] on div "Frage 10" at bounding box center [332, 133] width 494 height 11
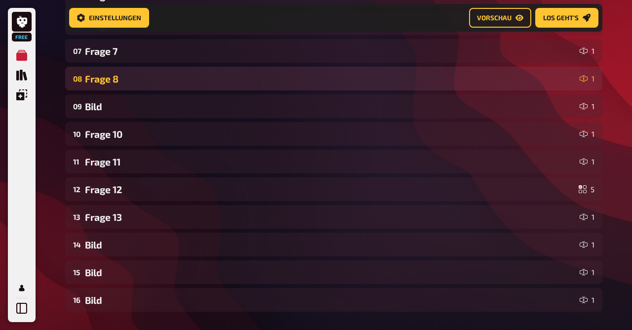
click at [123, 85] on div "08 Frage 8 1" at bounding box center [334, 79] width 538 height 24
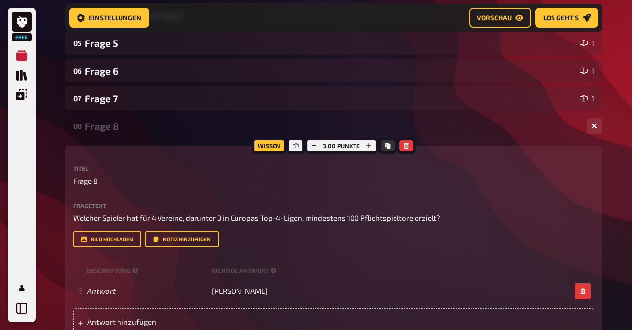
scroll to position [0, 0]
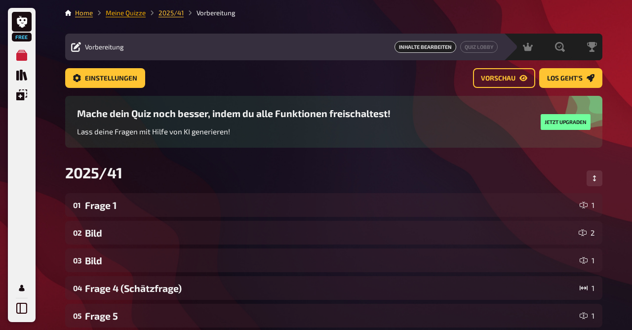
click at [137, 15] on link "Meine Quizze" at bounding box center [126, 13] width 40 height 8
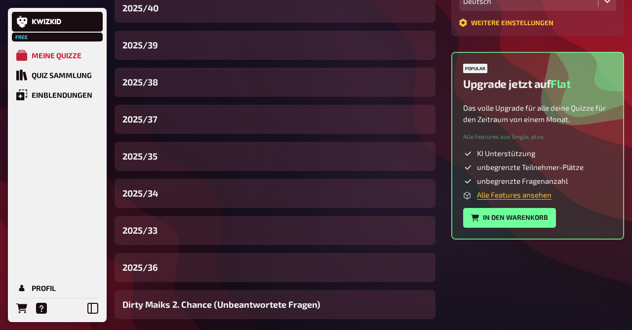
scroll to position [306, 0]
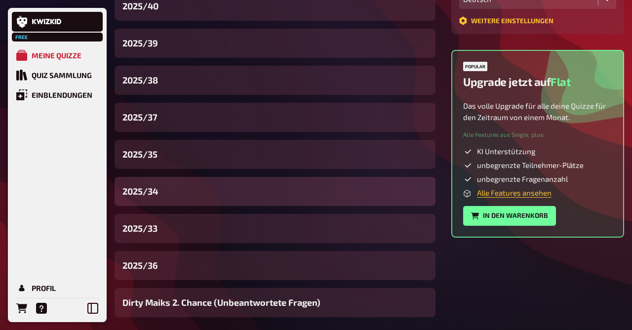
click at [160, 202] on div "2025/34" at bounding box center [275, 191] width 321 height 29
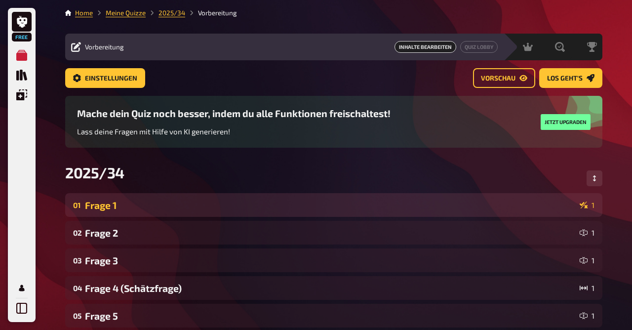
click at [119, 211] on div "01 Frage 1 1" at bounding box center [334, 205] width 538 height 24
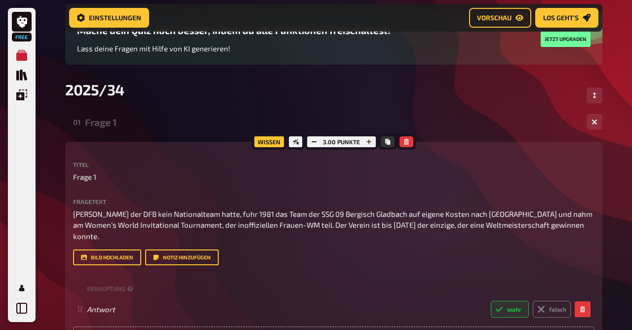
scroll to position [94, 0]
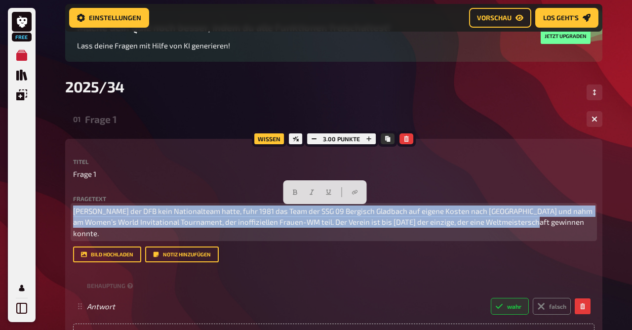
drag, startPoint x: 547, startPoint y: 223, endPoint x: 0, endPoint y: 124, distance: 555.9
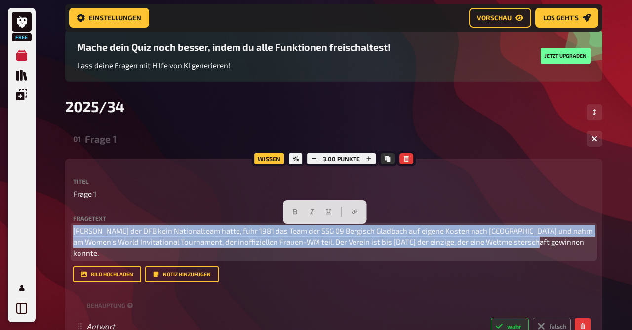
scroll to position [74, 0]
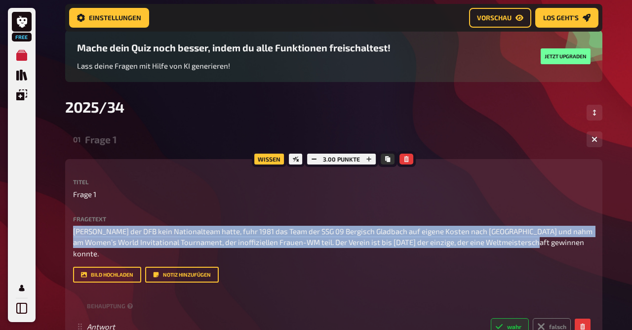
click at [220, 132] on div "01 Frage 1 1" at bounding box center [334, 139] width 538 height 24
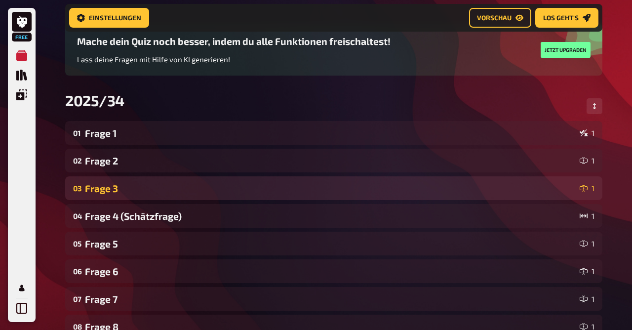
scroll to position [0, 0]
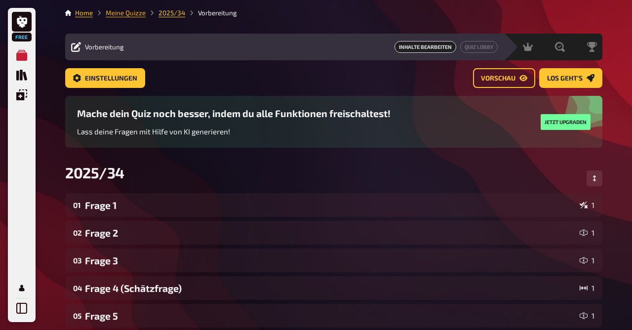
click at [136, 16] on link "Meine Quizze" at bounding box center [126, 13] width 40 height 8
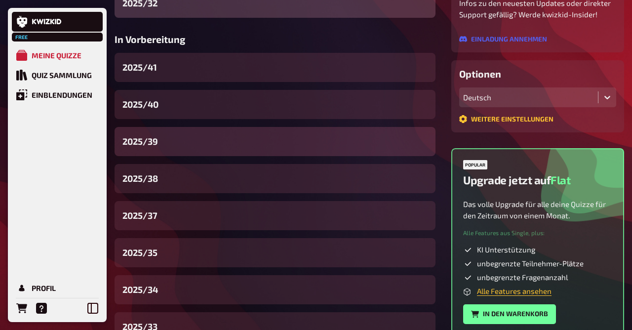
scroll to position [190, 0]
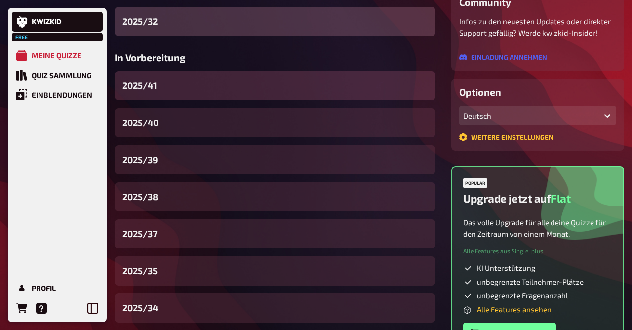
click at [194, 99] on div "2025/41" at bounding box center [275, 85] width 321 height 29
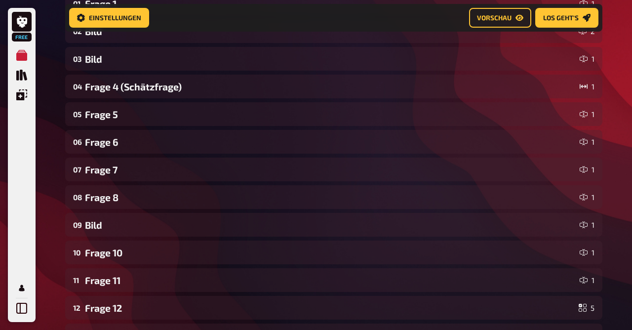
scroll to position [210, 0]
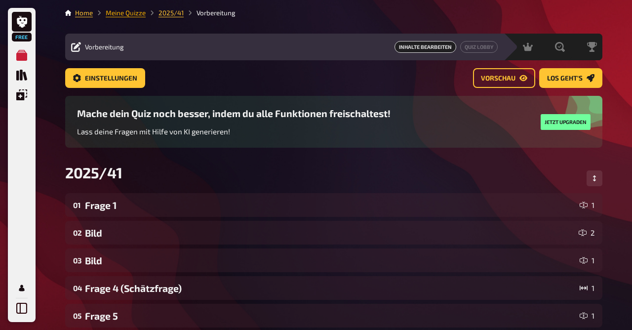
click at [118, 15] on link "Meine Quizze" at bounding box center [126, 13] width 40 height 8
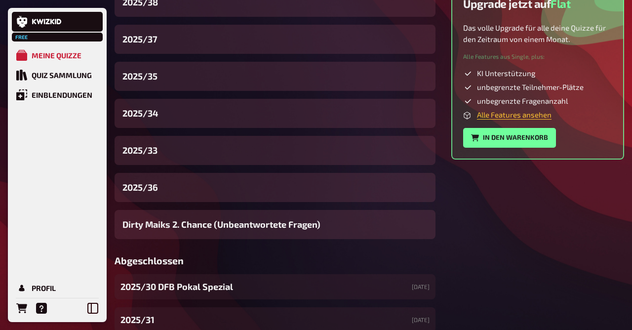
scroll to position [323, 0]
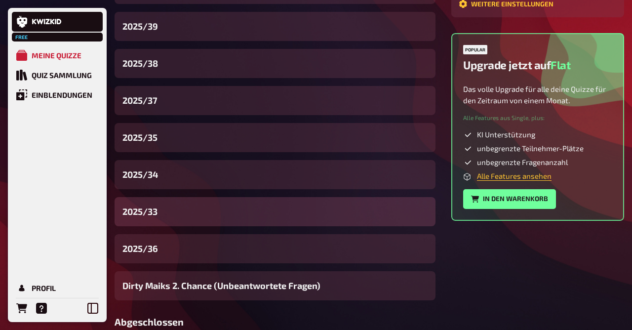
click at [170, 207] on div "2025/33" at bounding box center [275, 211] width 321 height 29
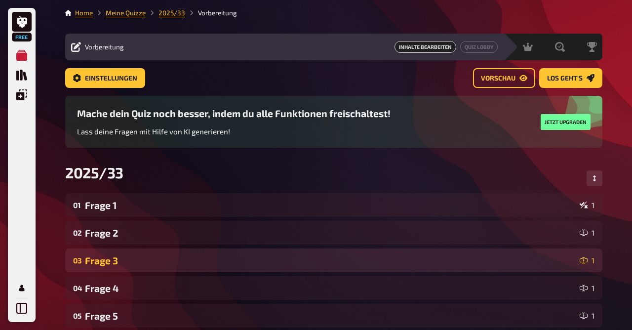
click at [124, 265] on div "Frage 3" at bounding box center [330, 260] width 491 height 11
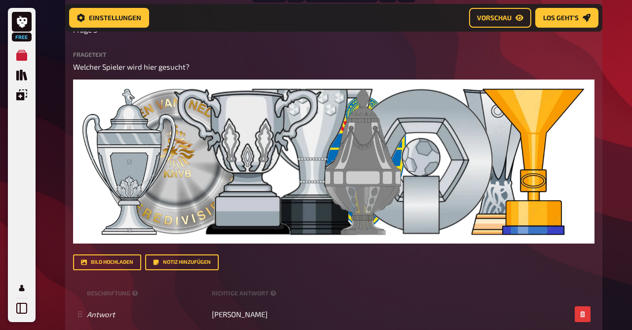
scroll to position [287, 0]
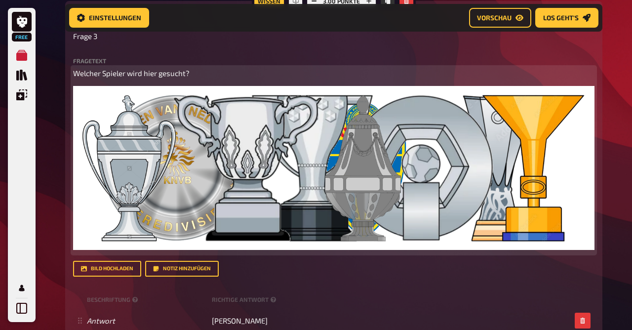
click at [180, 140] on img at bounding box center [334, 168] width 522 height 164
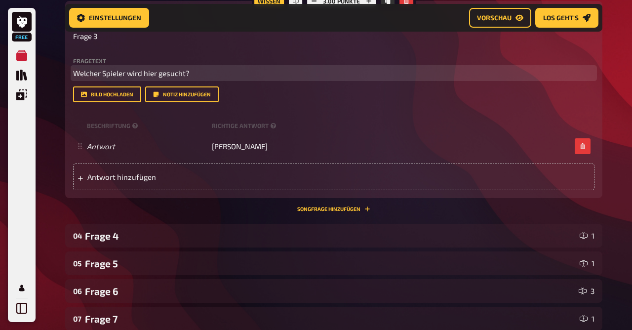
click at [206, 74] on p "Welcher Spieler wird hier gesucht?" at bounding box center [334, 73] width 522 height 11
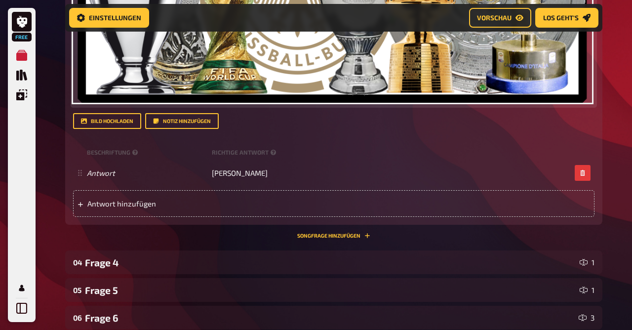
scroll to position [579, 0]
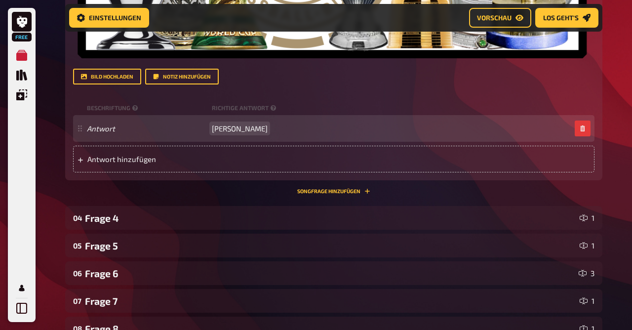
click at [254, 127] on span "[PERSON_NAME]" at bounding box center [240, 128] width 56 height 9
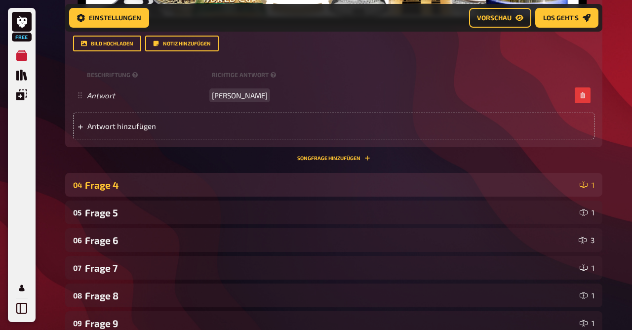
scroll to position [613, 0]
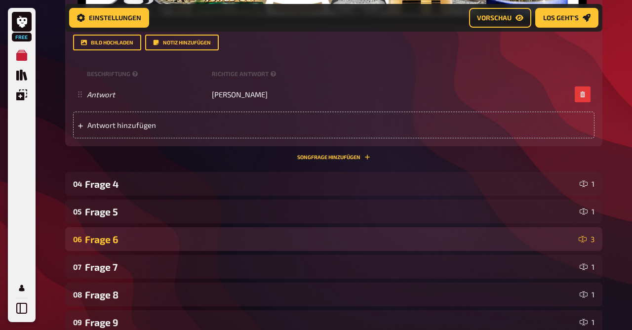
click at [138, 236] on div "Frage 6" at bounding box center [330, 239] width 490 height 11
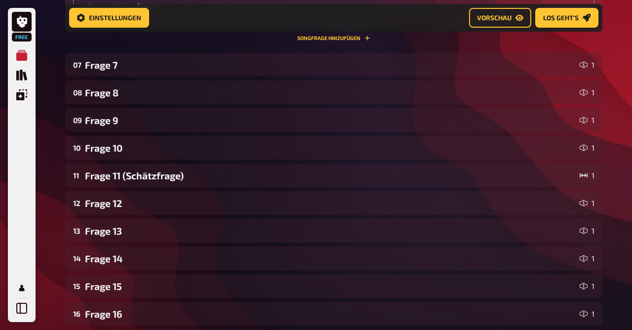
scroll to position [1276, 0]
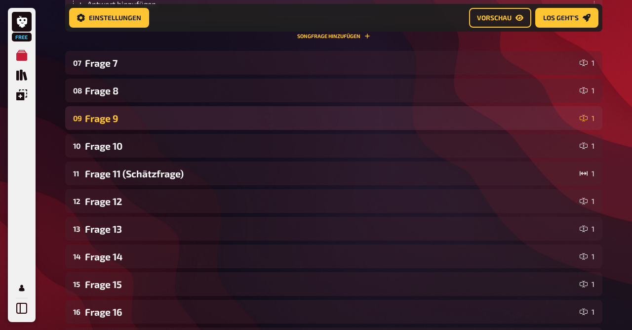
click at [115, 124] on div "09 Frage 9 1" at bounding box center [334, 118] width 538 height 24
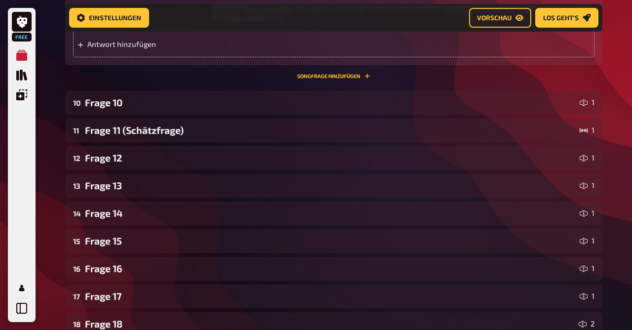
scroll to position [1882, 0]
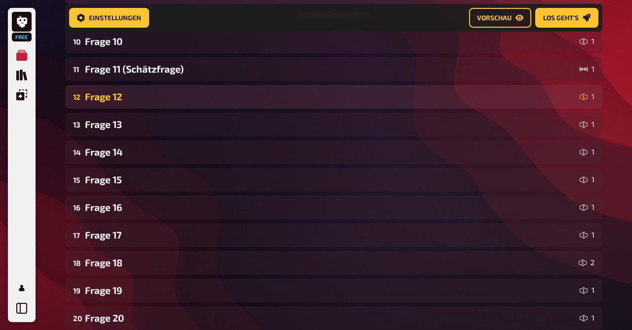
click at [127, 91] on div "Frage 12" at bounding box center [330, 96] width 491 height 11
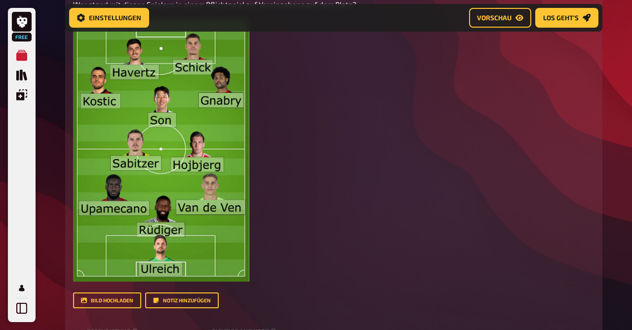
scroll to position [2065, 0]
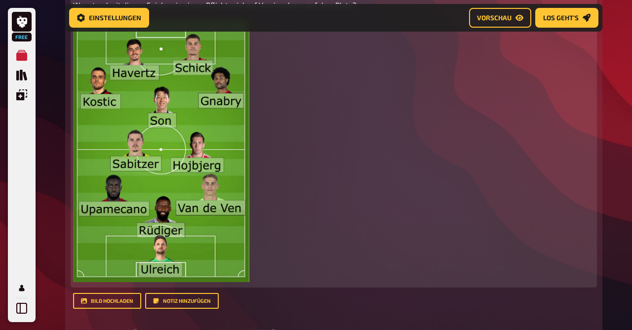
click at [154, 135] on img at bounding box center [161, 150] width 176 height 264
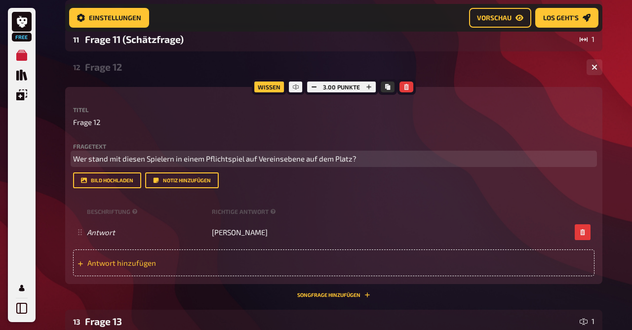
scroll to position [1897, 0]
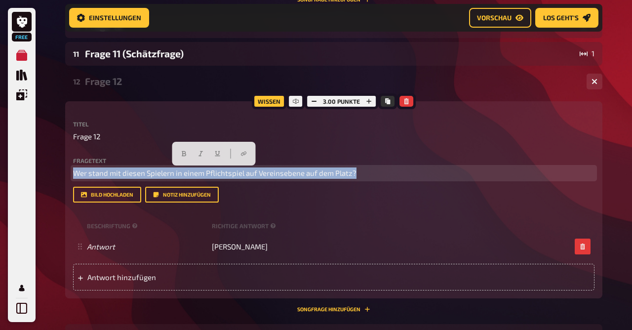
drag, startPoint x: 376, startPoint y: 174, endPoint x: 61, endPoint y: 161, distance: 314.5
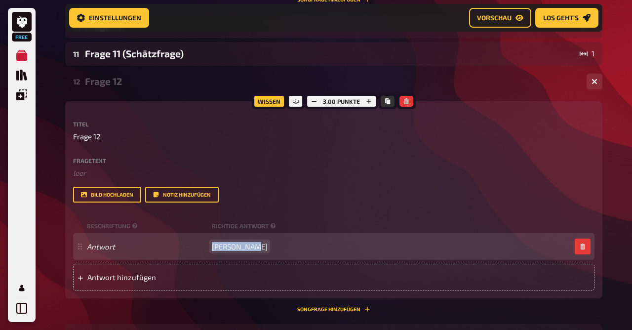
drag, startPoint x: 254, startPoint y: 258, endPoint x: 190, endPoint y: 260, distance: 63.8
click at [190, 251] on div "Antwort Timo Werner" at bounding box center [329, 246] width 484 height 9
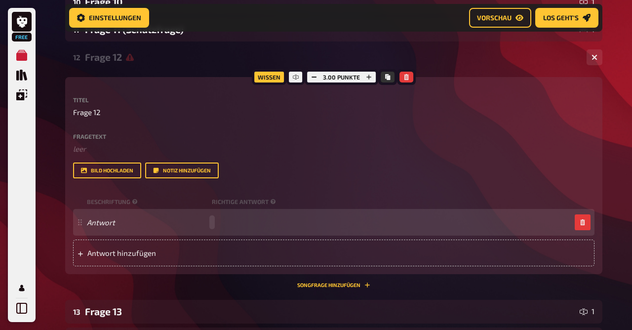
scroll to position [1922, 0]
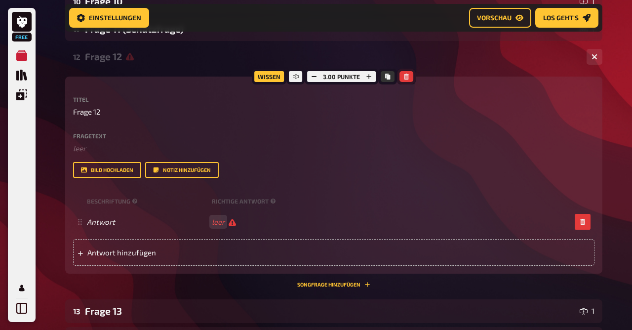
click at [405, 75] on icon "button" at bounding box center [407, 77] width 6 height 6
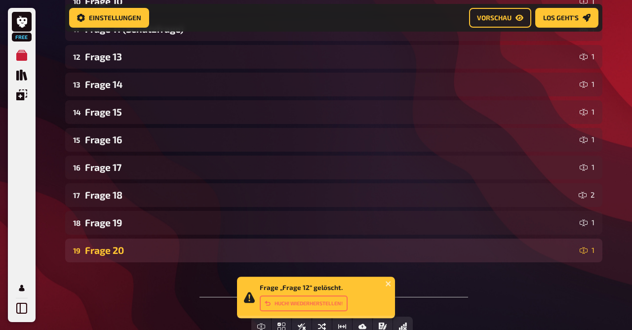
scroll to position [1991, 0]
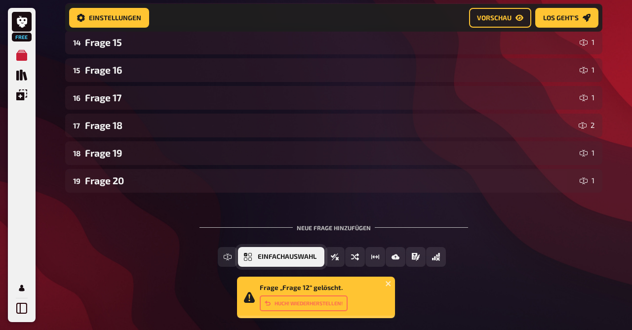
click at [278, 255] on span "Einfachauswahl" at bounding box center [287, 256] width 59 height 7
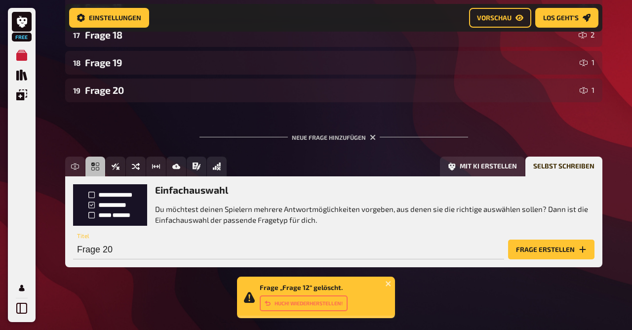
scroll to position [2082, 0]
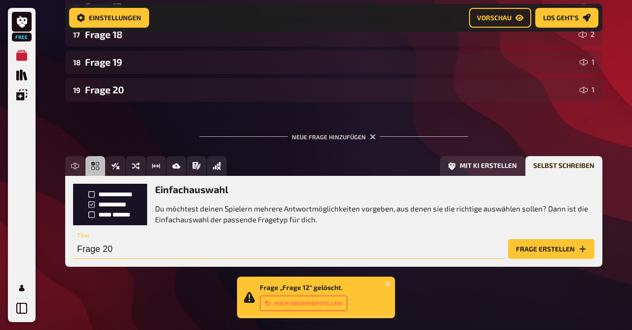
click at [295, 252] on input "Frage 20" at bounding box center [288, 249] width 431 height 20
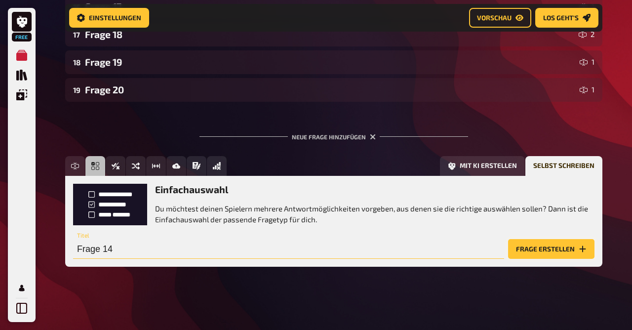
type input "Frage 14"
click at [530, 246] on button "Frage erstellen" at bounding box center [551, 249] width 86 height 20
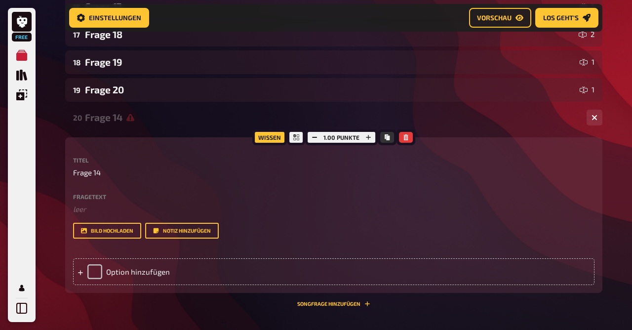
drag, startPoint x: 530, startPoint y: 246, endPoint x: 398, endPoint y: 159, distance: 157.9
click at [398, 159] on div "Titel Frage 14 Fragetext ﻿ leer Hier hinziehen für Dateiupload Bild hochladen N…" at bounding box center [334, 198] width 522 height 82
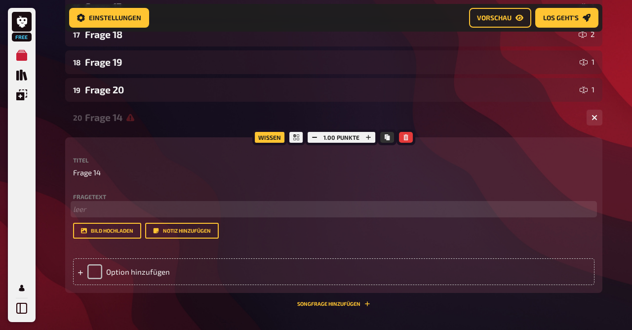
click at [88, 215] on p "﻿ leer" at bounding box center [334, 209] width 522 height 11
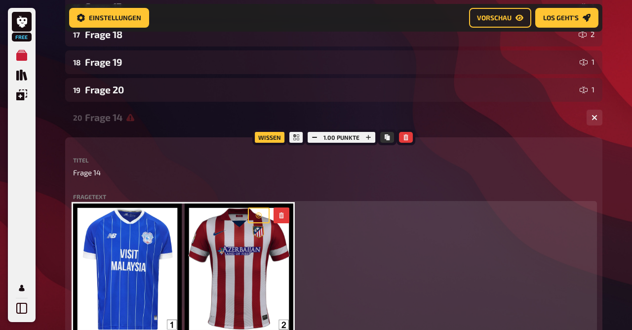
click at [156, 242] on img at bounding box center [183, 336] width 220 height 264
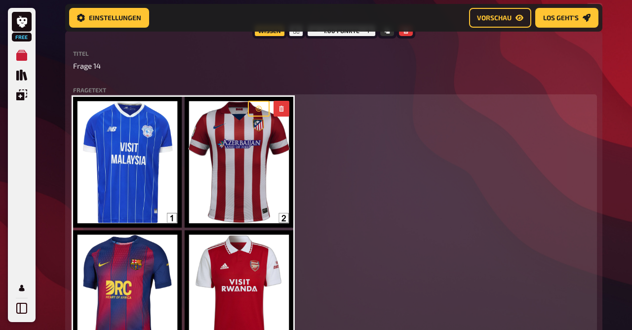
scroll to position [2189, 0]
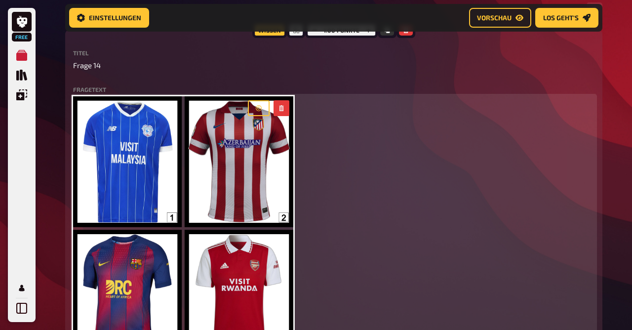
click at [190, 202] on img at bounding box center [183, 228] width 220 height 264
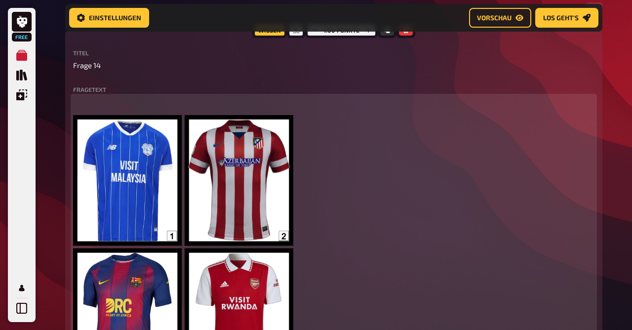
click at [105, 104] on p "﻿" at bounding box center [334, 101] width 522 height 11
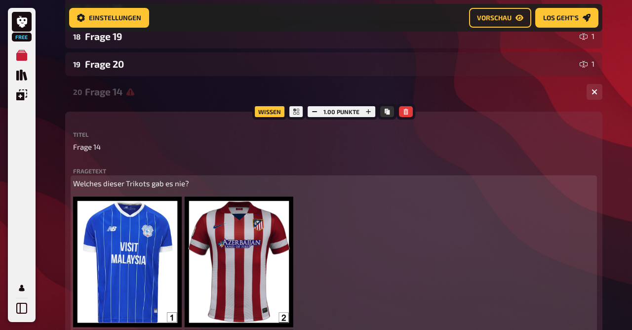
scroll to position [2107, 0]
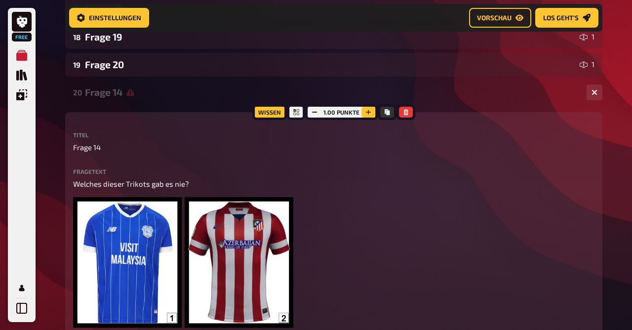
click at [367, 108] on button "button" at bounding box center [369, 112] width 14 height 11
click at [367, 108] on button "button" at bounding box center [368, 112] width 14 height 11
click at [367, 108] on button "button" at bounding box center [369, 112] width 14 height 11
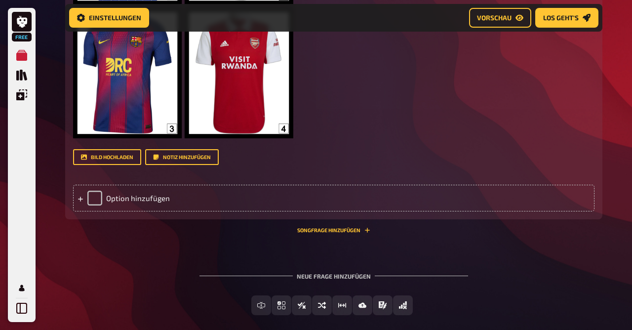
scroll to position [2478, 0]
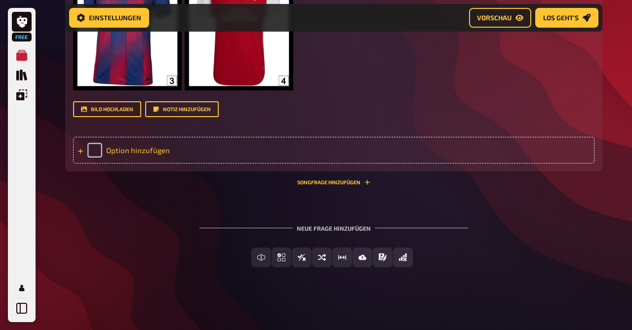
click at [140, 149] on div "Option hinzufügen" at bounding box center [334, 150] width 522 height 27
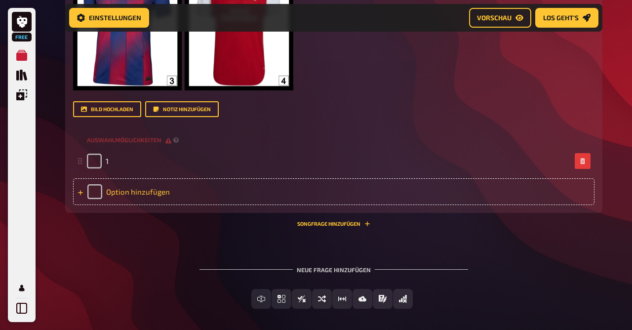
click at [144, 188] on div "Option hinzufügen" at bounding box center [334, 191] width 522 height 27
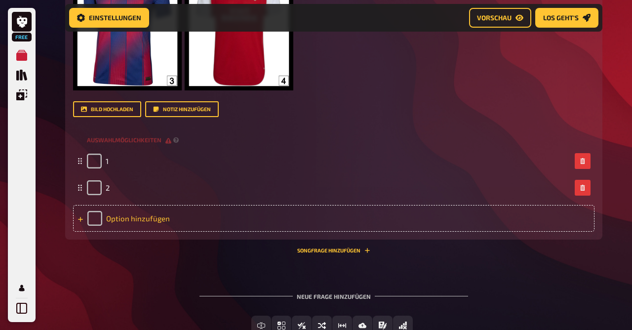
click at [153, 214] on div "Option hinzufügen" at bounding box center [334, 218] width 522 height 27
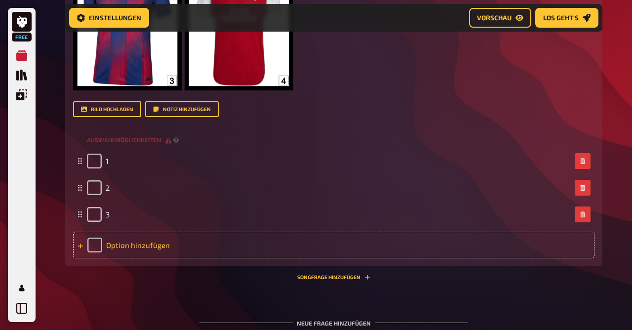
click at [156, 241] on div "Option hinzufügen" at bounding box center [334, 245] width 522 height 27
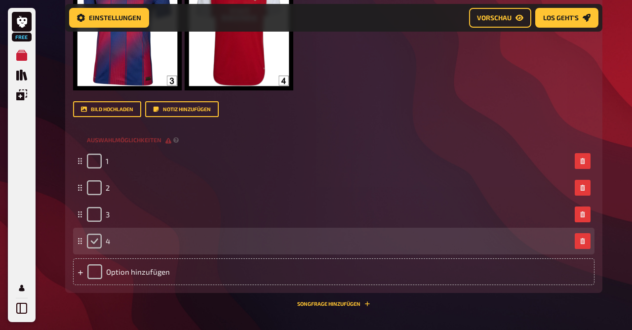
click at [96, 242] on input "checkbox" at bounding box center [94, 241] width 15 height 15
checkbox input "true"
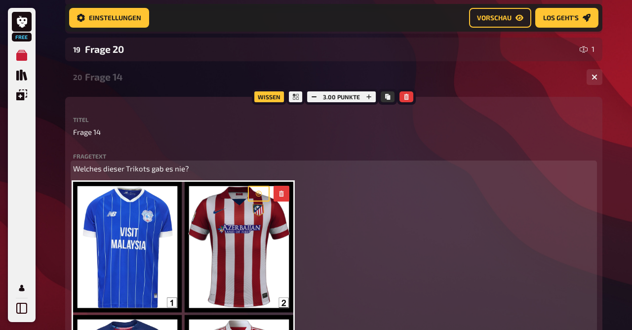
scroll to position [2123, 0]
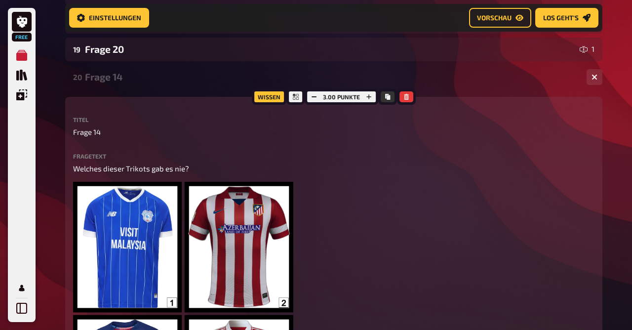
click at [114, 79] on div "Frage 14" at bounding box center [332, 76] width 494 height 11
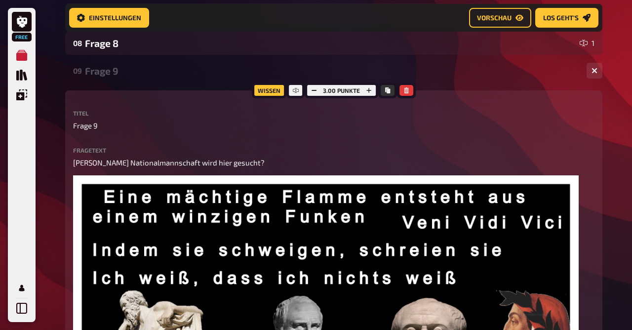
scroll to position [1308, 0]
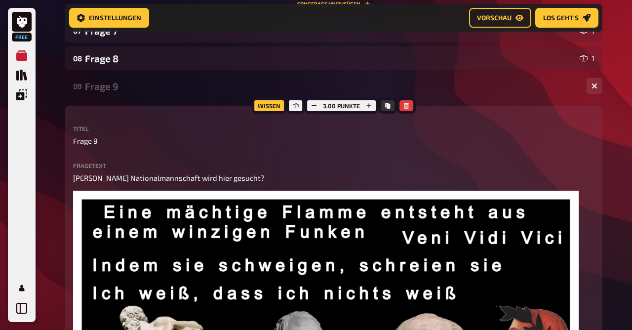
click at [165, 82] on div "Frage 9" at bounding box center [332, 86] width 494 height 11
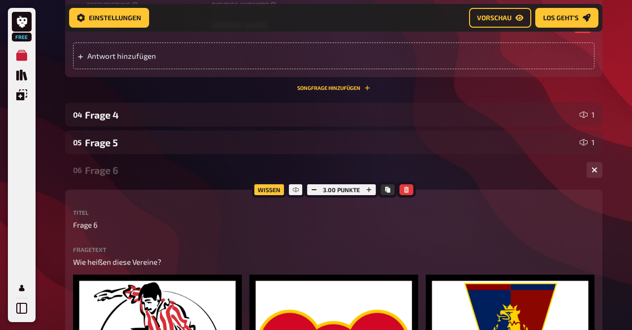
scroll to position [675, 0]
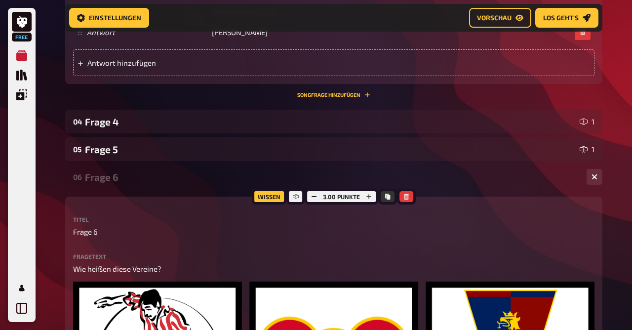
click at [143, 168] on div "06 Frage 6 3" at bounding box center [334, 177] width 538 height 24
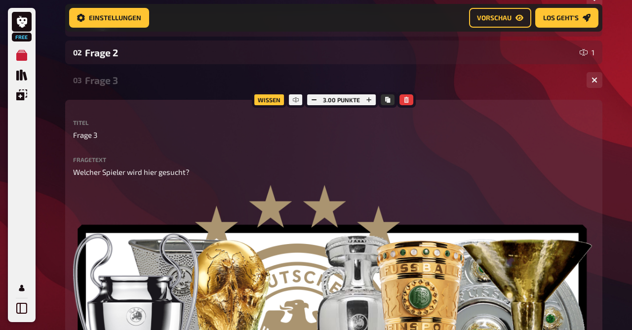
scroll to position [188, 0]
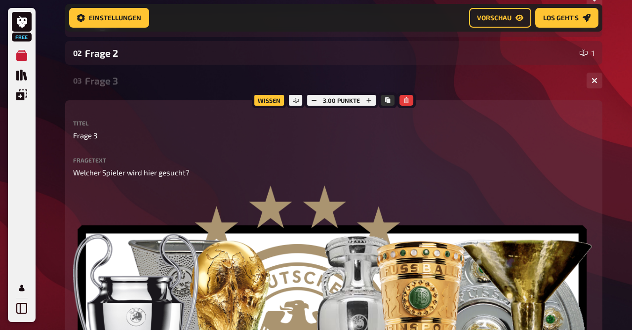
click at [112, 138] on p "Frage 3" at bounding box center [334, 135] width 522 height 11
click at [112, 77] on div "Frage 3" at bounding box center [332, 80] width 494 height 11
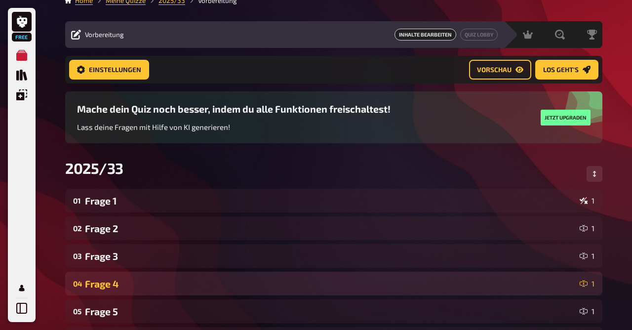
scroll to position [0, 0]
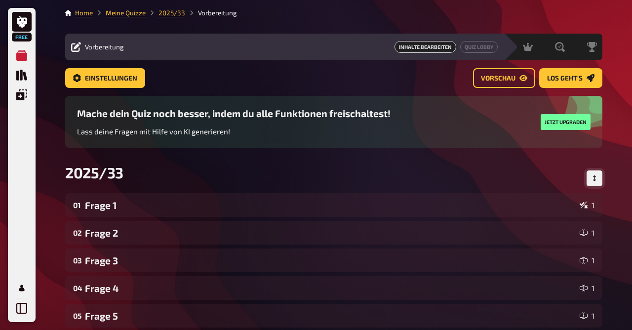
click at [592, 173] on button "Reihenfolge anpassen" at bounding box center [595, 178] width 16 height 16
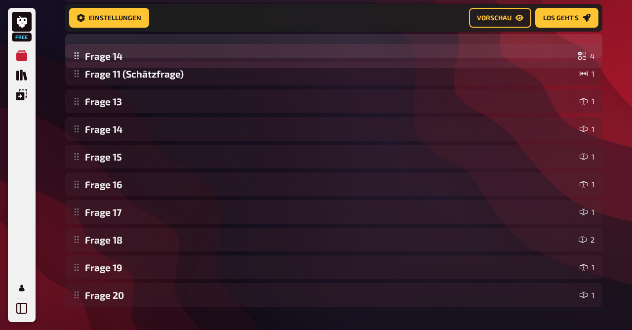
scroll to position [442, 0]
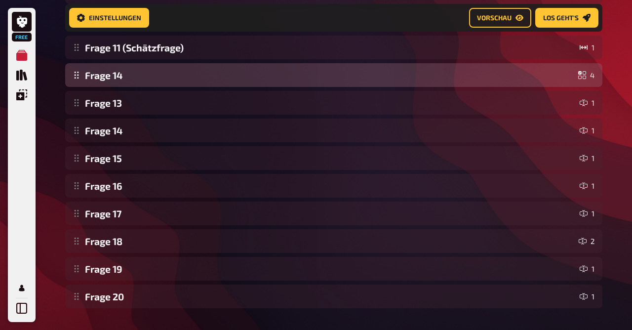
drag, startPoint x: 79, startPoint y: 274, endPoint x: 160, endPoint y: 84, distance: 205.9
click at [160, 84] on div "Frage 1 1 Frage 2 1 Frage 3 1 Frage 4 1 Frage 5 1 Frage 6 3 Frage 7 1 Frage 8 1…" at bounding box center [334, 33] width 538 height 549
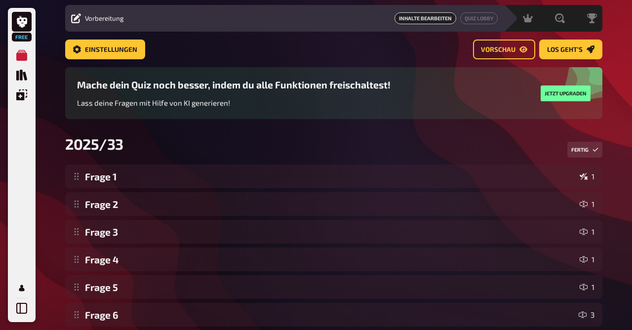
scroll to position [0, 0]
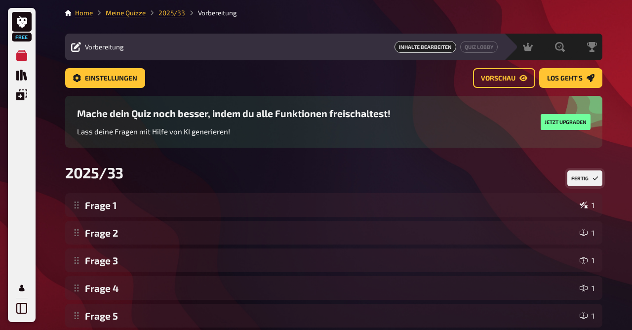
click at [588, 174] on button "Fertig" at bounding box center [585, 178] width 35 height 16
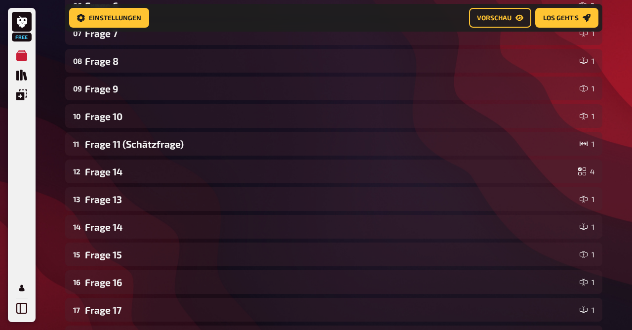
scroll to position [346, 0]
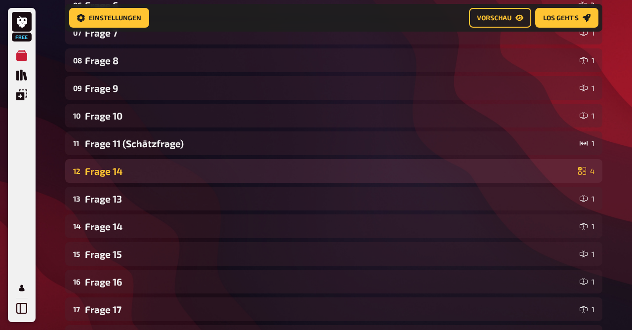
click at [124, 167] on div "Frage 14" at bounding box center [330, 171] width 490 height 11
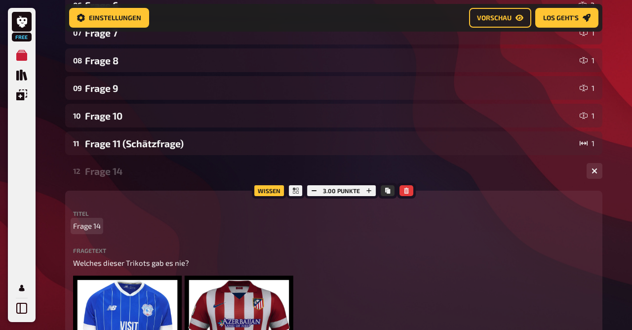
click at [99, 226] on span "Frage 14" at bounding box center [87, 225] width 28 height 11
click at [106, 166] on div "Frage 12" at bounding box center [332, 171] width 494 height 11
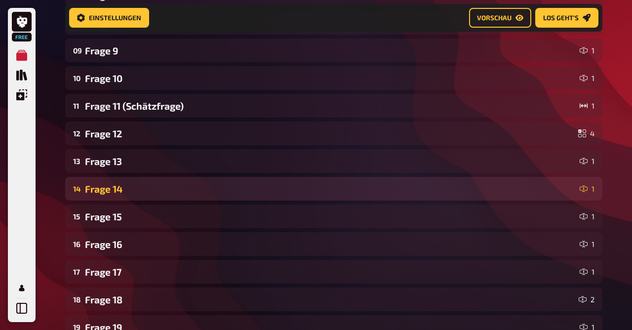
scroll to position [384, 0]
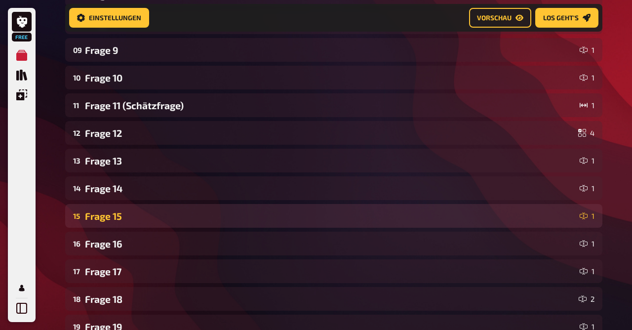
click at [102, 214] on div "Frage 15" at bounding box center [330, 215] width 491 height 11
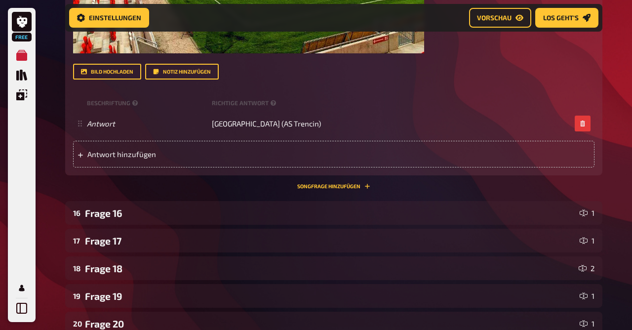
scroll to position [916, 0]
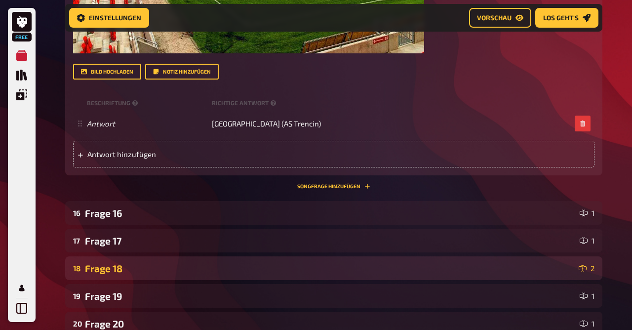
click at [96, 258] on div "18 Frage 18 2" at bounding box center [334, 268] width 538 height 24
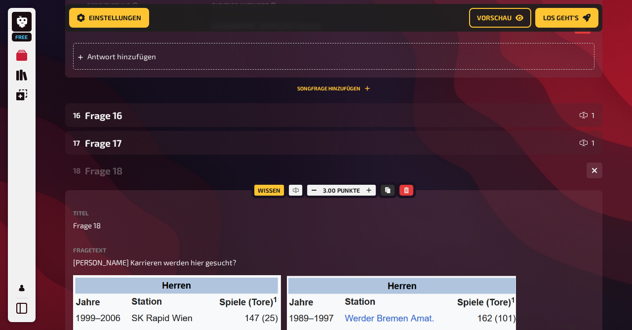
scroll to position [1016, 0]
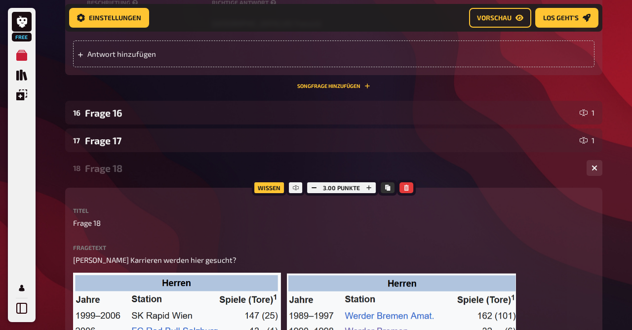
click at [115, 168] on div "Frage 18" at bounding box center [332, 168] width 494 height 11
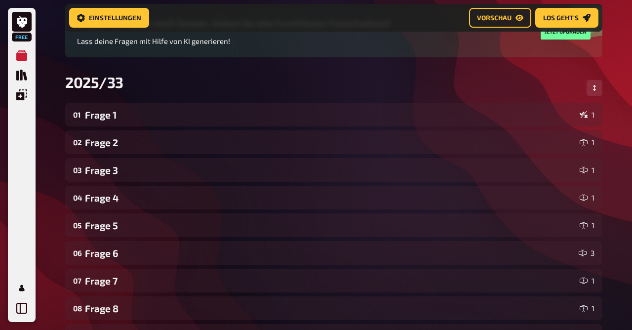
scroll to position [0, 0]
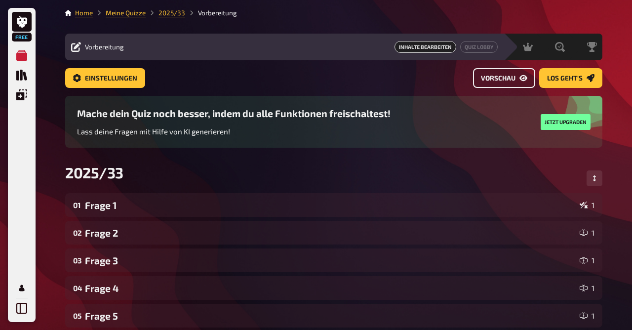
click at [506, 77] on span "Vorschau" at bounding box center [498, 78] width 35 height 7
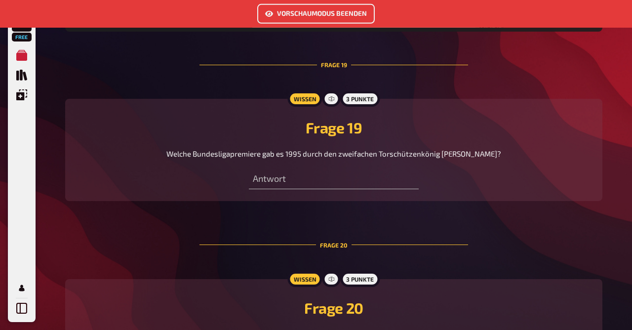
scroll to position [4399, 0]
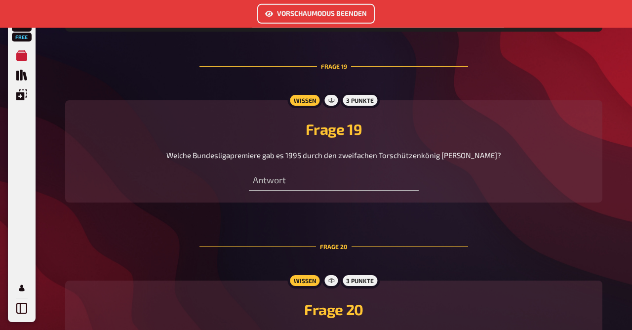
click at [314, 16] on button "Vorschaumodus beenden" at bounding box center [316, 14] width 118 height 20
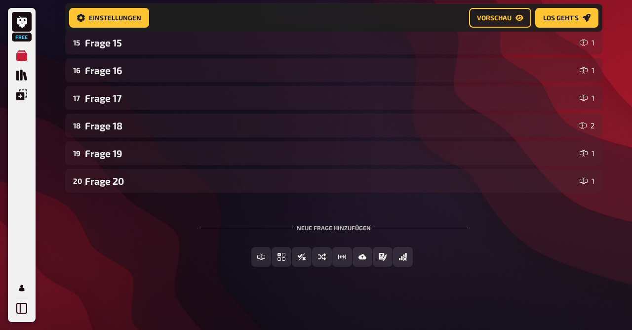
scroll to position [558, 0]
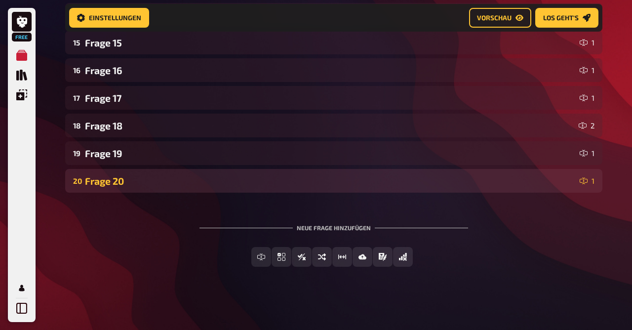
click at [163, 183] on div "Frage 20" at bounding box center [330, 180] width 491 height 11
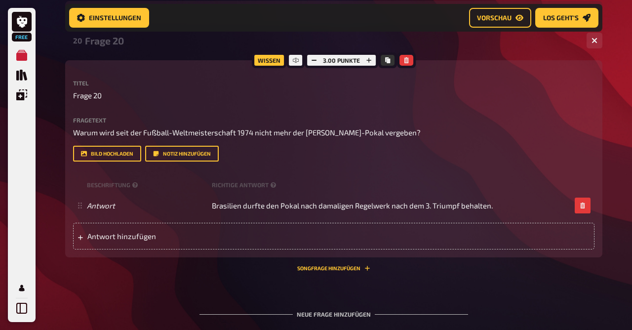
scroll to position [699, 0]
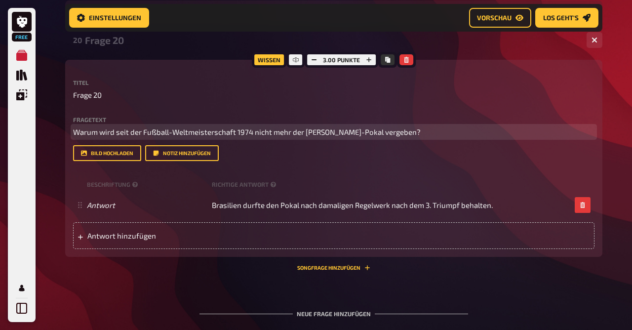
click at [415, 129] on p "Warum wird seit der Fußball-Weltmeisterschaft 1974 nicht mehr der [PERSON_NAME]…" at bounding box center [334, 131] width 522 height 11
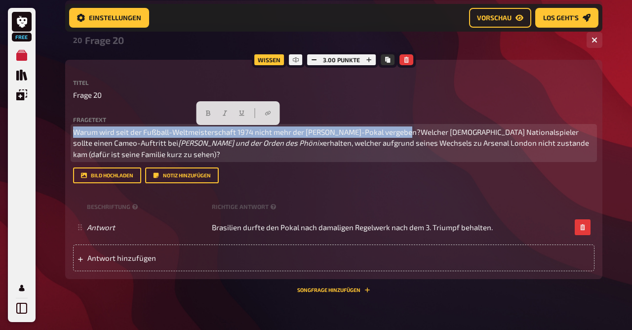
drag, startPoint x: 404, startPoint y: 134, endPoint x: 38, endPoint y: 82, distance: 369.9
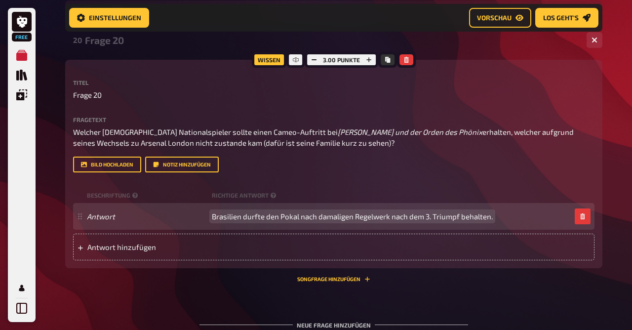
click at [214, 217] on span "Brasilien durfte den Pokal nach damaligen Regelwerk nach dem 3. Triumpf behalte…" at bounding box center [352, 216] width 281 height 9
paste span
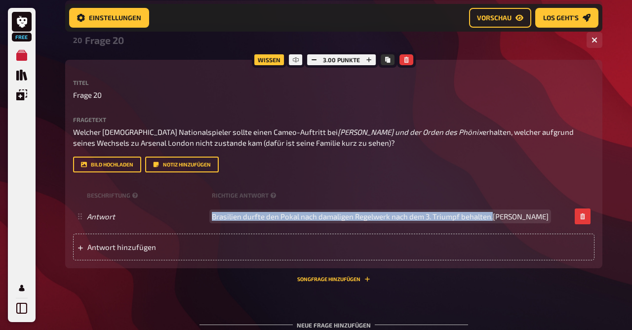
drag, startPoint x: 495, startPoint y: 216, endPoint x: 127, endPoint y: 186, distance: 368.9
click at [127, 186] on div "Titel Frage 20 Fragetext Welcher englische Nationalspieler sollte einen Cameo-A…" at bounding box center [334, 170] width 522 height 181
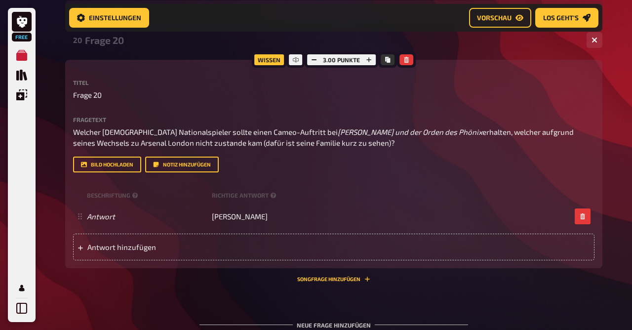
click at [110, 39] on div "Frage 20" at bounding box center [332, 40] width 494 height 11
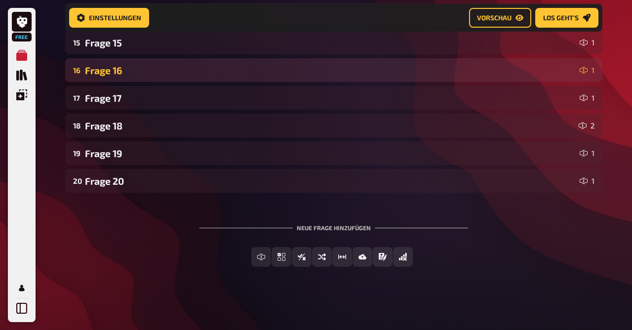
scroll to position [559, 0]
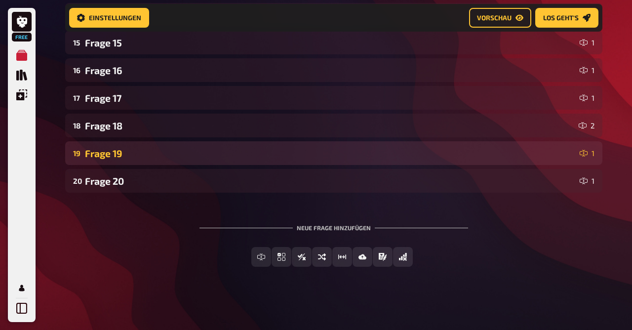
click at [123, 152] on div "Frage 19" at bounding box center [330, 153] width 491 height 11
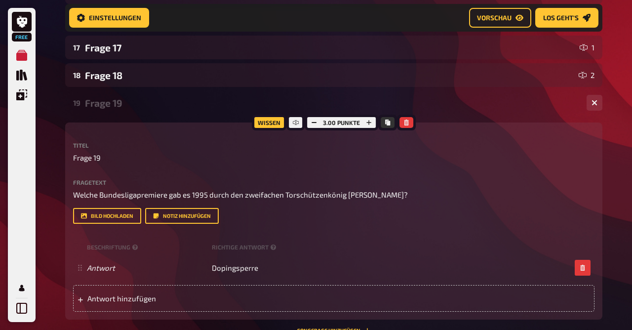
scroll to position [609, 0]
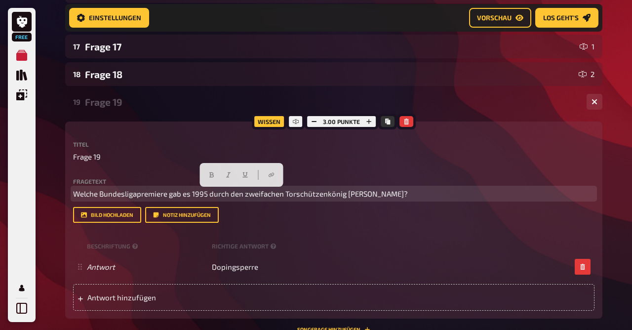
drag, startPoint x: 410, startPoint y: 194, endPoint x: 56, endPoint y: 159, distance: 356.0
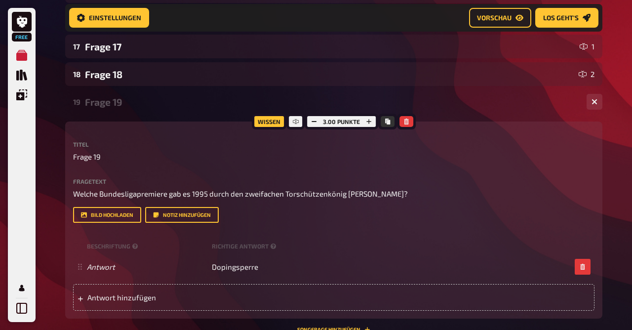
click at [119, 105] on div "Frage 19" at bounding box center [332, 101] width 494 height 11
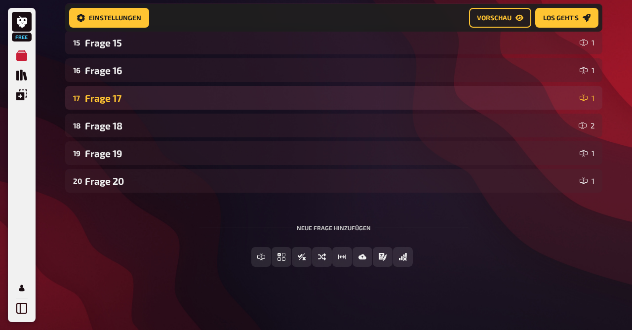
scroll to position [559, 0]
click at [122, 100] on div "Frage 17" at bounding box center [330, 97] width 491 height 11
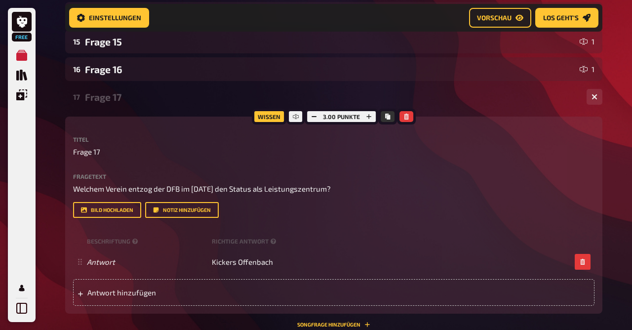
click at [122, 100] on div "Frage 17" at bounding box center [332, 96] width 494 height 11
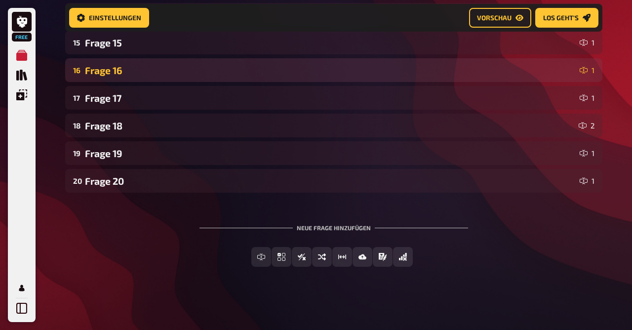
click at [118, 76] on div "16 Frage 16 1" at bounding box center [334, 70] width 538 height 24
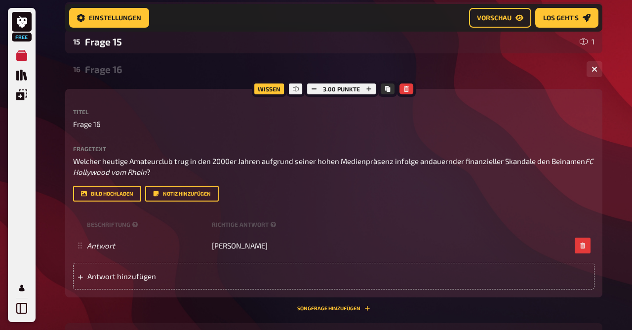
click at [118, 76] on div "16 Frage 16 1" at bounding box center [334, 69] width 538 height 24
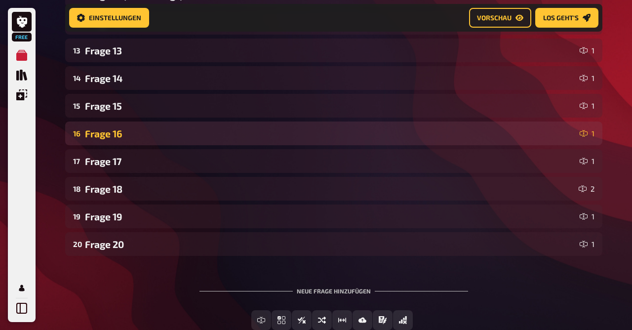
scroll to position [494, 0]
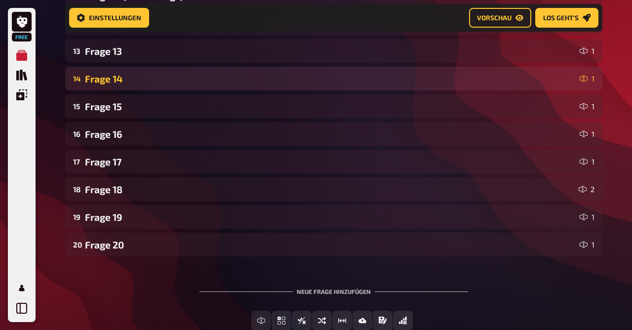
click at [117, 77] on div "Frage 14" at bounding box center [330, 78] width 491 height 11
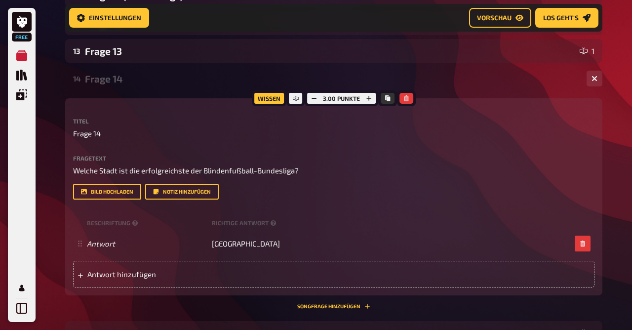
click at [117, 77] on div "Frage 14" at bounding box center [332, 78] width 494 height 11
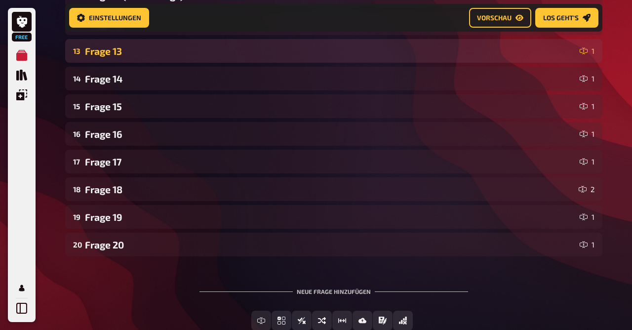
click at [114, 50] on div "Frage 13" at bounding box center [330, 50] width 491 height 11
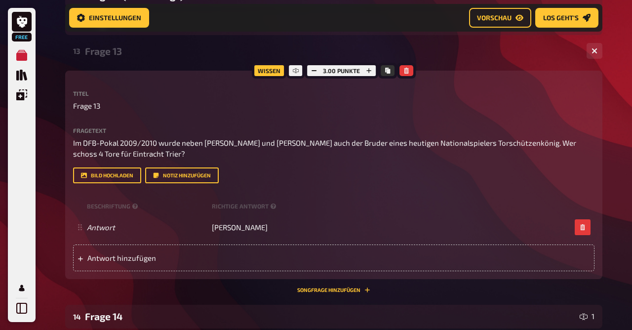
click at [114, 50] on div "Frage 13" at bounding box center [332, 50] width 494 height 11
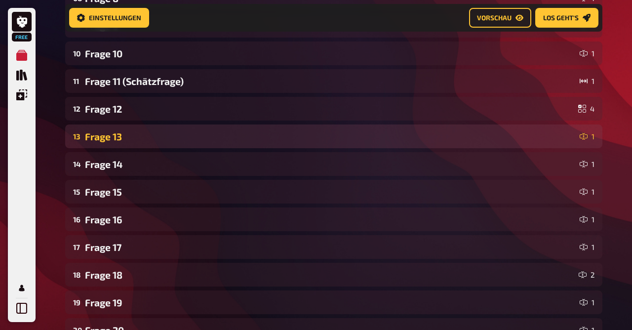
scroll to position [407, 0]
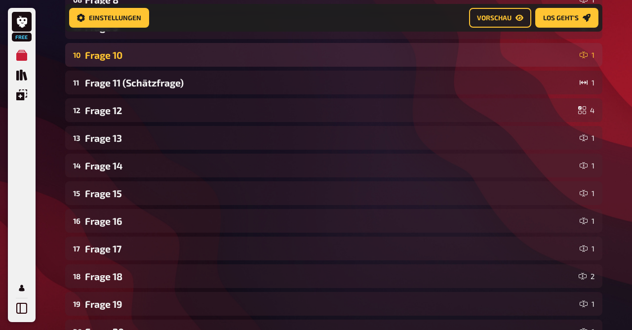
click at [112, 44] on div "10 Frage 10 1" at bounding box center [334, 55] width 538 height 24
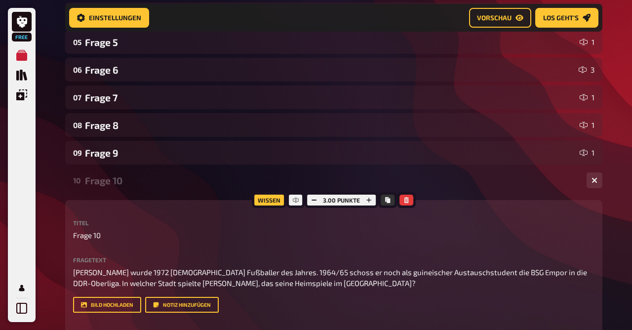
scroll to position [274, 0]
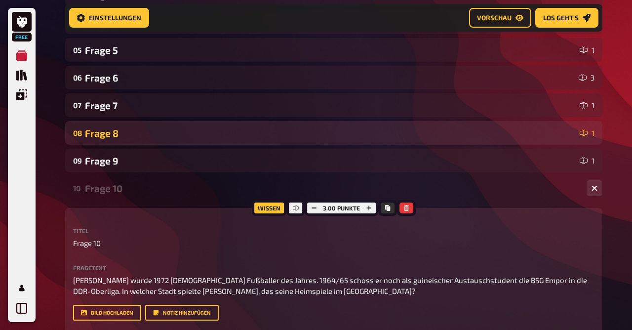
click at [114, 134] on div "Frage 8" at bounding box center [330, 132] width 491 height 11
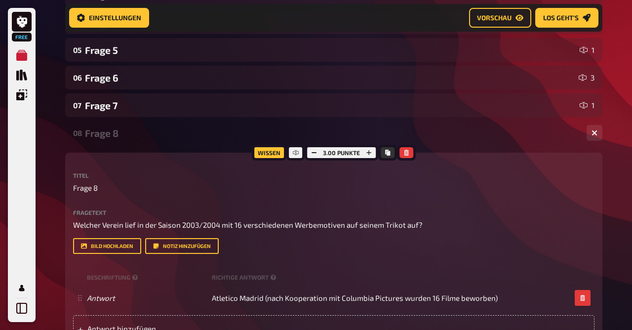
click at [114, 134] on div "Frage 8" at bounding box center [332, 132] width 494 height 11
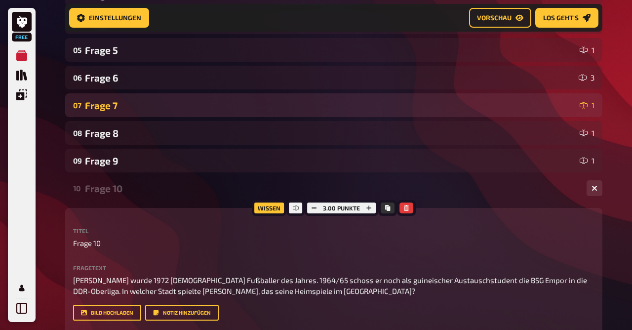
click at [111, 108] on div "Frage 7" at bounding box center [330, 105] width 491 height 11
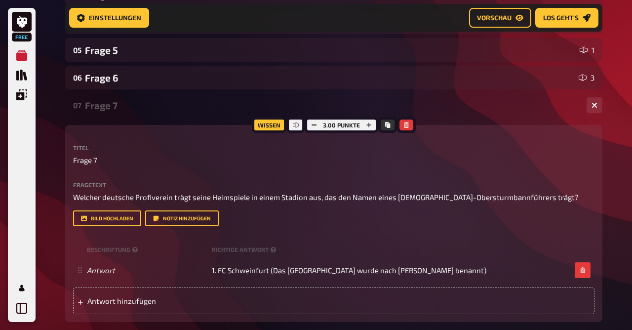
click at [111, 108] on div "Frage 7" at bounding box center [332, 105] width 494 height 11
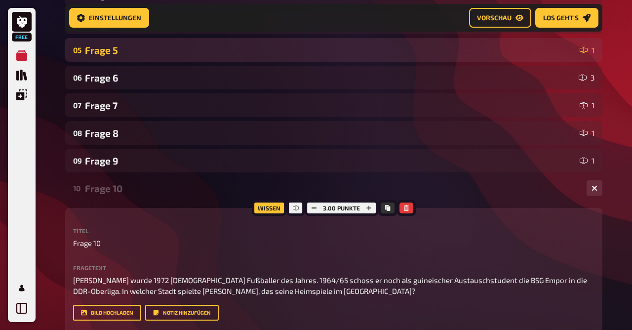
click at [106, 53] on div "Frage 5" at bounding box center [330, 49] width 491 height 11
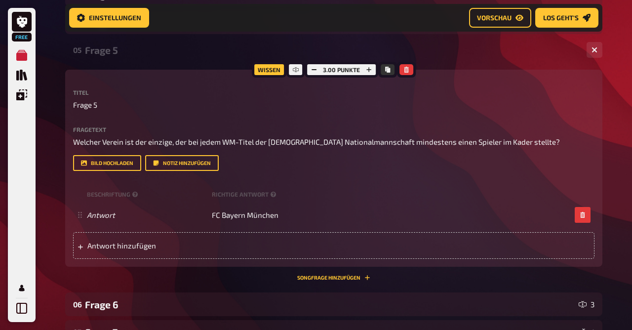
click at [106, 53] on div "Frage 5" at bounding box center [332, 49] width 494 height 11
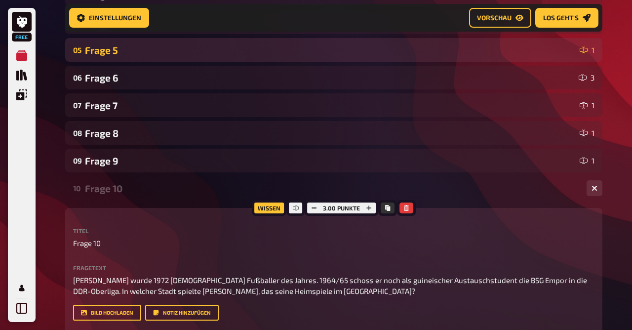
scroll to position [236, 0]
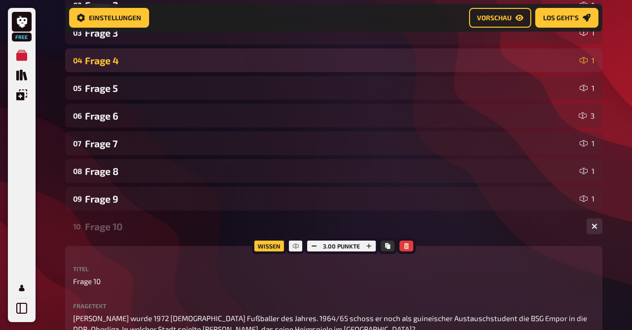
click at [106, 57] on div "Frage 4" at bounding box center [330, 60] width 491 height 11
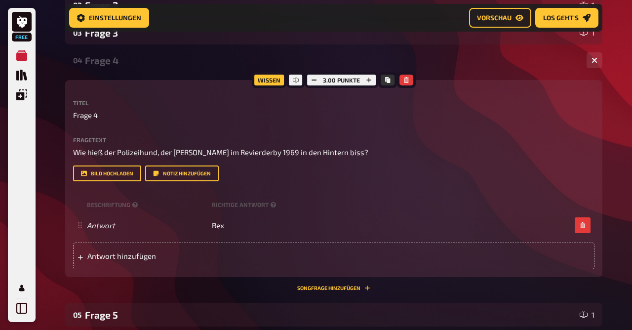
click at [106, 57] on div "Frage 4" at bounding box center [332, 60] width 494 height 11
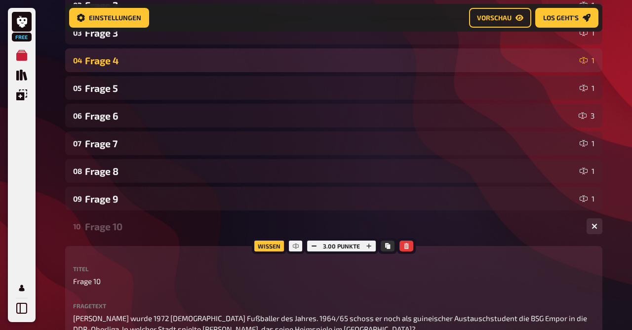
scroll to position [211, 0]
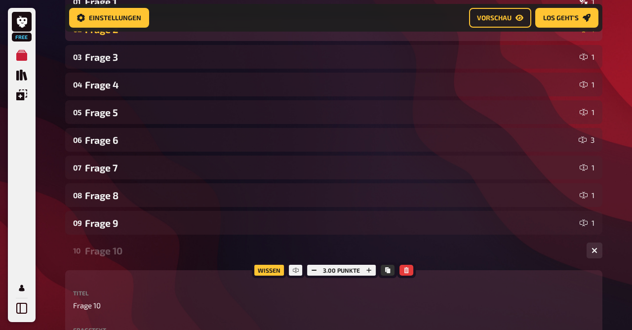
click at [113, 32] on div "Frage 2" at bounding box center [330, 29] width 491 height 11
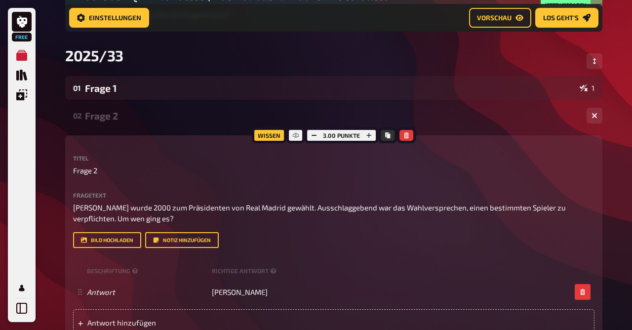
scroll to position [125, 0]
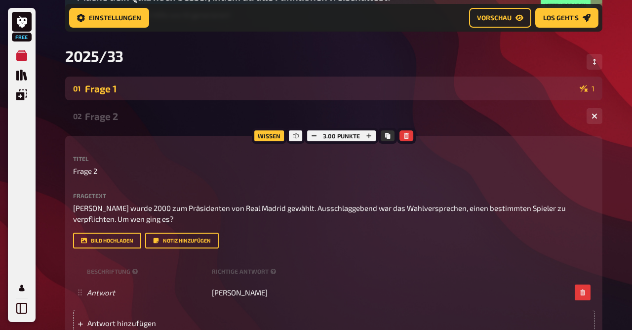
click at [112, 94] on div "Frage 1" at bounding box center [330, 88] width 491 height 11
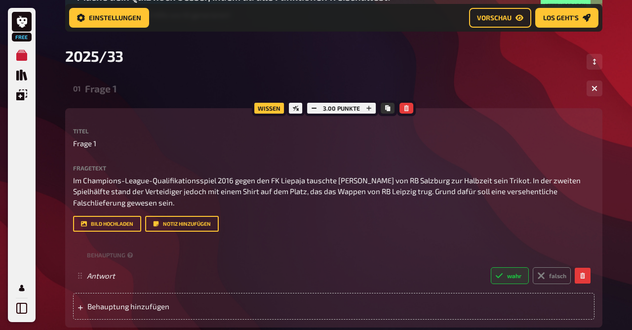
click at [112, 94] on div "Frage 1" at bounding box center [332, 88] width 494 height 11
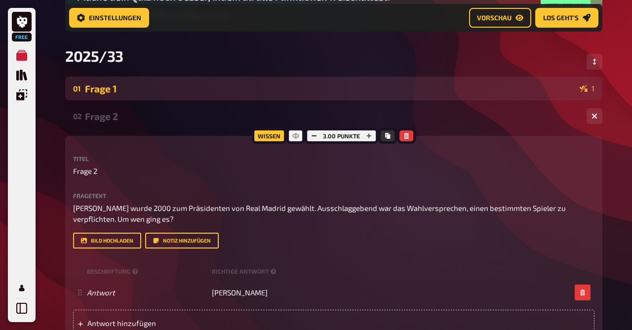
click at [112, 94] on div "Frage 1" at bounding box center [330, 88] width 491 height 11
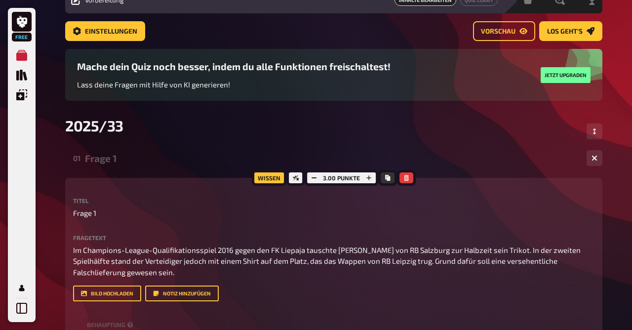
scroll to position [36, 0]
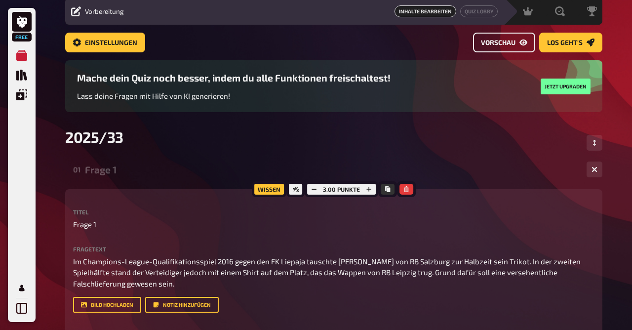
click at [501, 36] on button "Vorschau" at bounding box center [504, 43] width 62 height 20
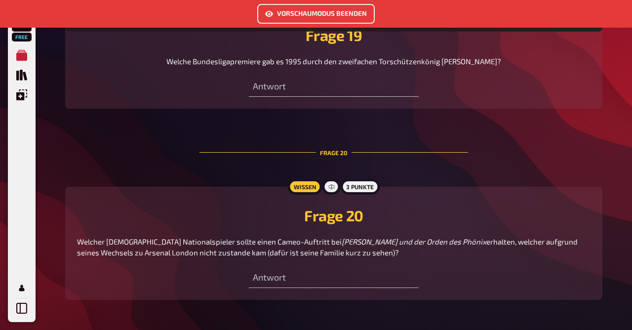
scroll to position [4493, 0]
click at [320, 21] on button "Vorschaumodus beenden" at bounding box center [316, 14] width 118 height 20
